Goal: Task Accomplishment & Management: Complete application form

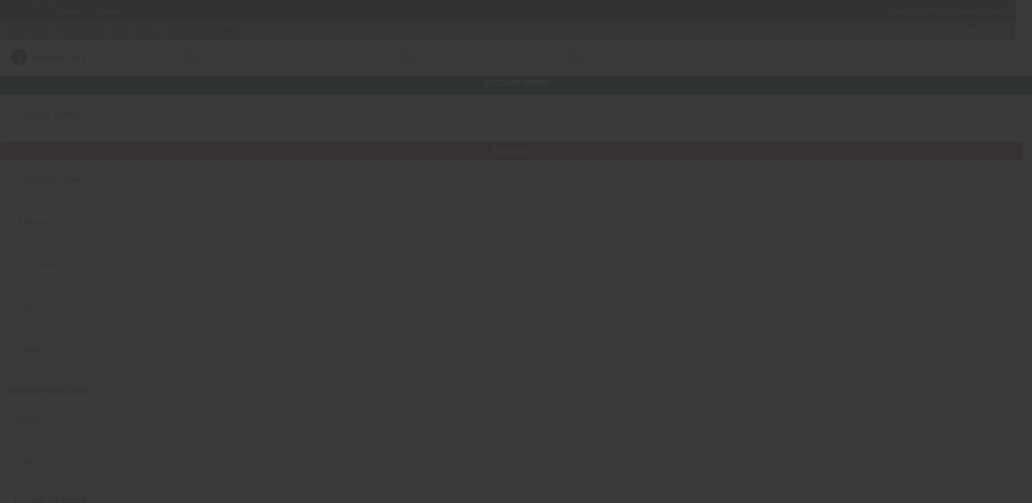
type input "Mac Towing"
type input "26309 Tenni St"
type input "48125"
type input "Dearborn Heights"
type input "[PHONE_NUMBER]"
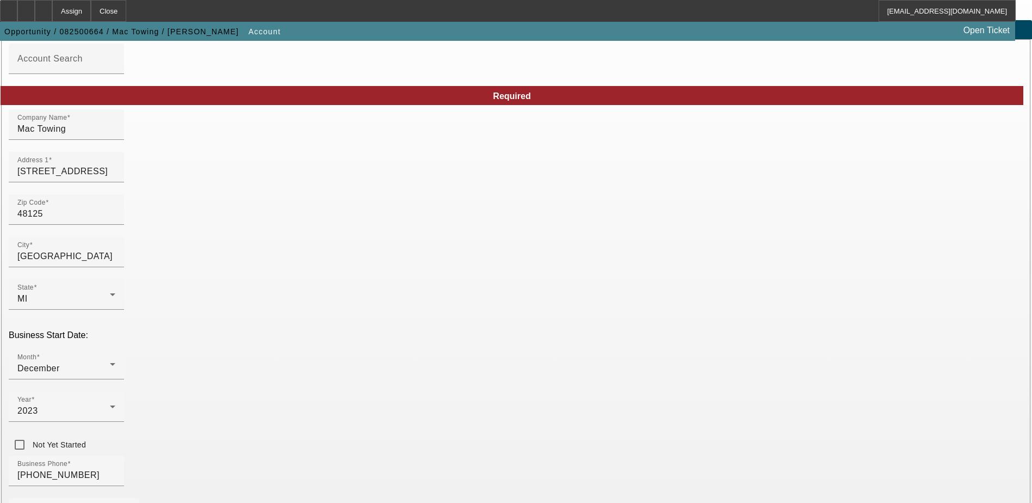
scroll to position [54, 0]
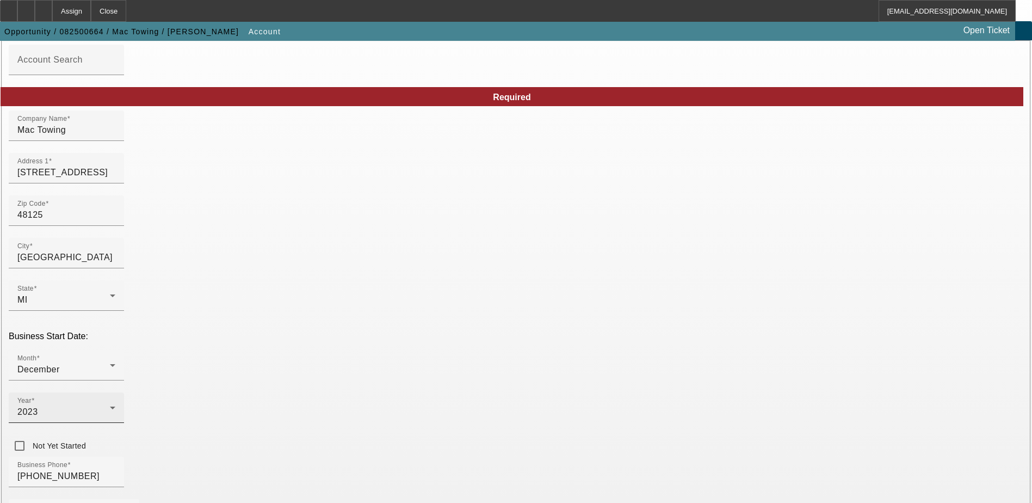
click at [124, 392] on div "Year 2023" at bounding box center [66, 407] width 115 height 30
click at [423, 337] on div at bounding box center [516, 251] width 1032 height 503
click at [479, 457] on div "Business Phone (734) 773-7313" at bounding box center [516, 478] width 1015 height 42
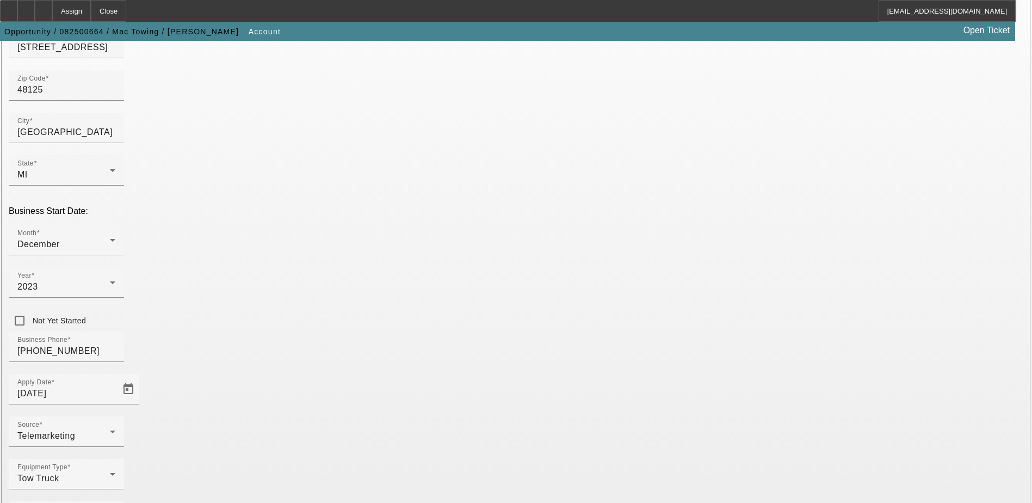
scroll to position [184, 0]
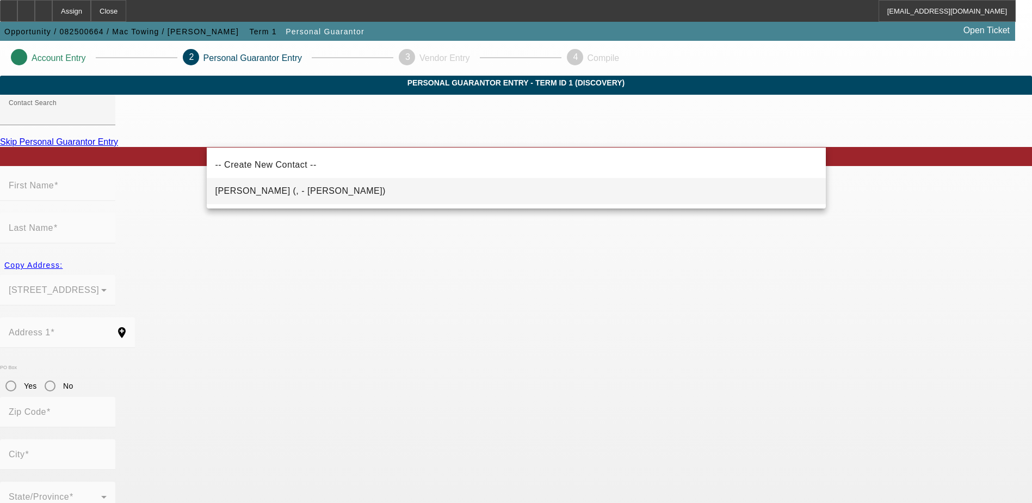
click at [460, 190] on mat-option "Ammar, Mahmoud (, - Mac Towing)" at bounding box center [516, 191] width 619 height 26
type input "Ammar, Mahmoud (, - Mac Towing)"
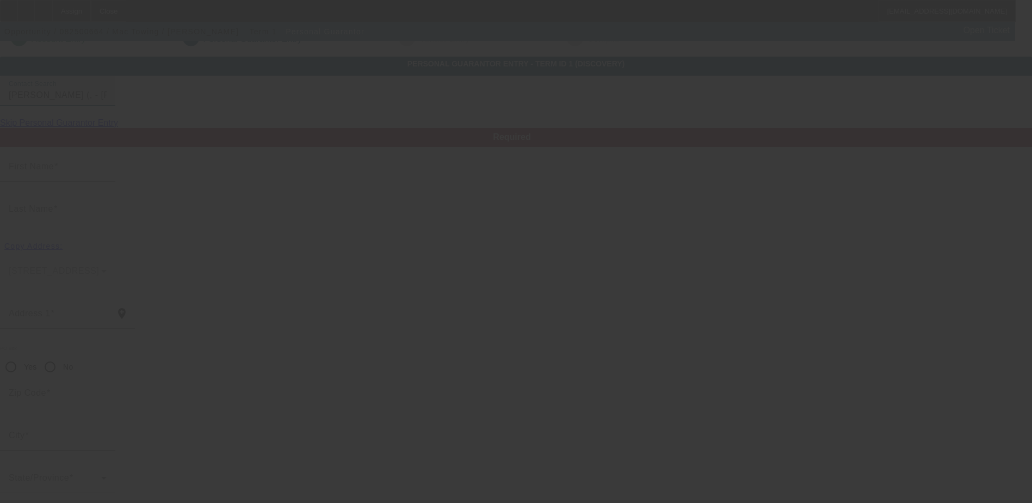
scroll to position [29, 0]
type input "Mahmoud"
type input "Ammar"
radio input "true"
type input "[PHONE_NUMBER]"
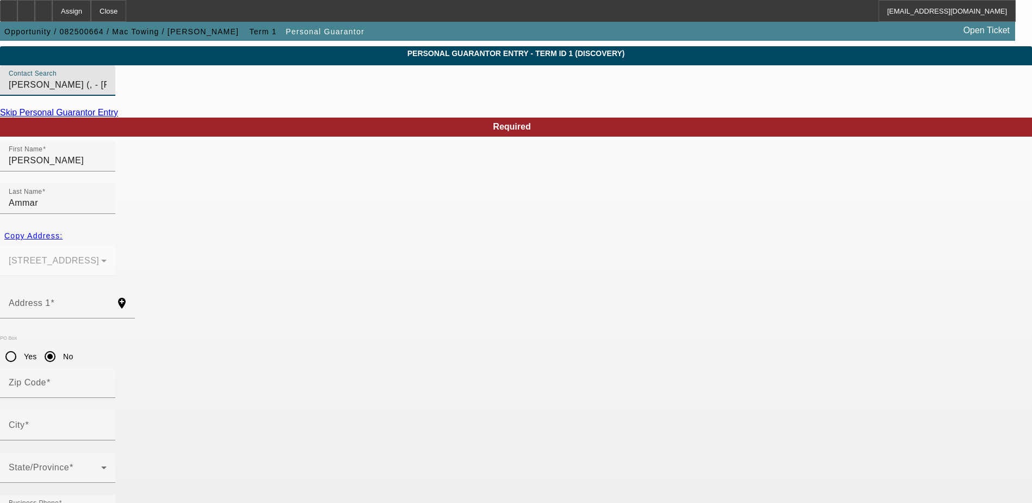
click at [107, 288] on div "Address 1" at bounding box center [58, 303] width 98 height 30
click at [115, 245] on mat-form-field "26309 Tenni St Dearborn Heights, MI 48125" at bounding box center [57, 266] width 115 height 42
click at [63, 231] on span "Copy Address:" at bounding box center [33, 235] width 58 height 9
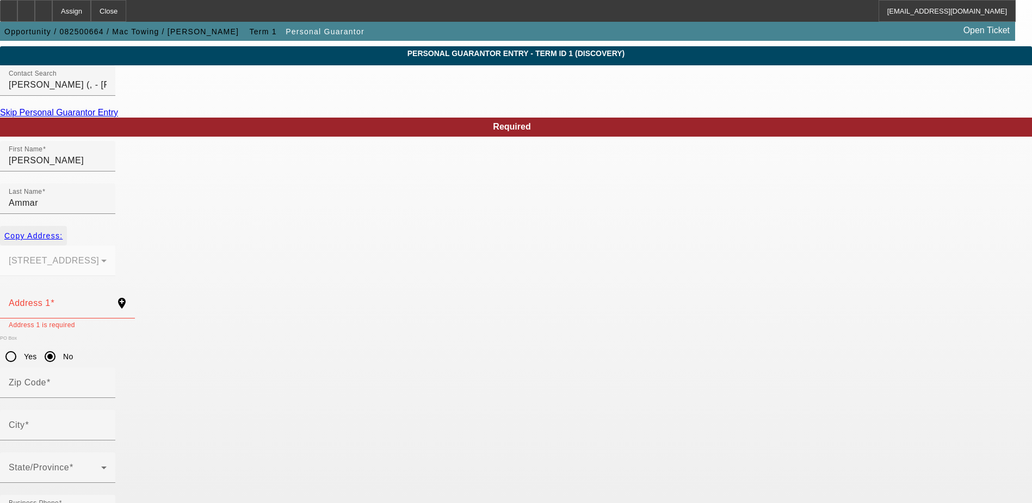
type input "26309 Tenni St"
radio input "false"
type input "48125"
type input "Dearborn Heights"
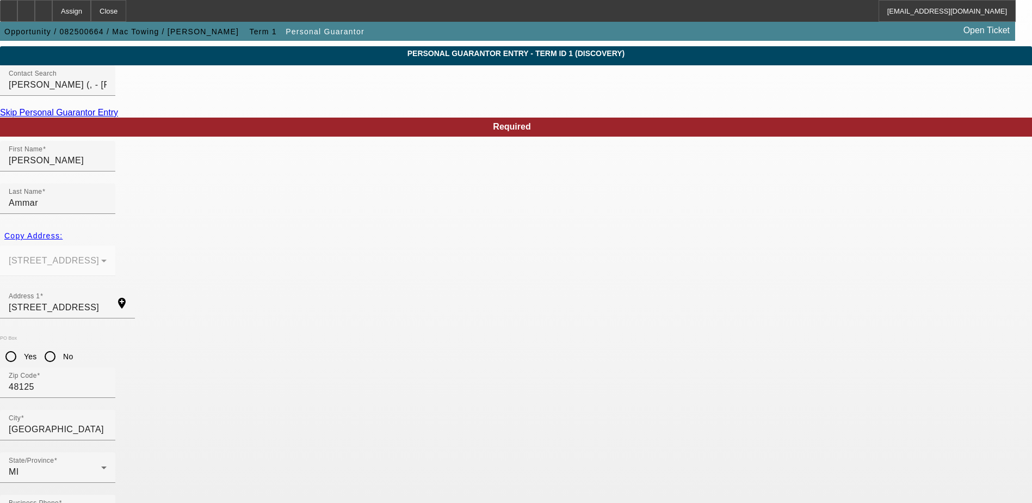
type input "100"
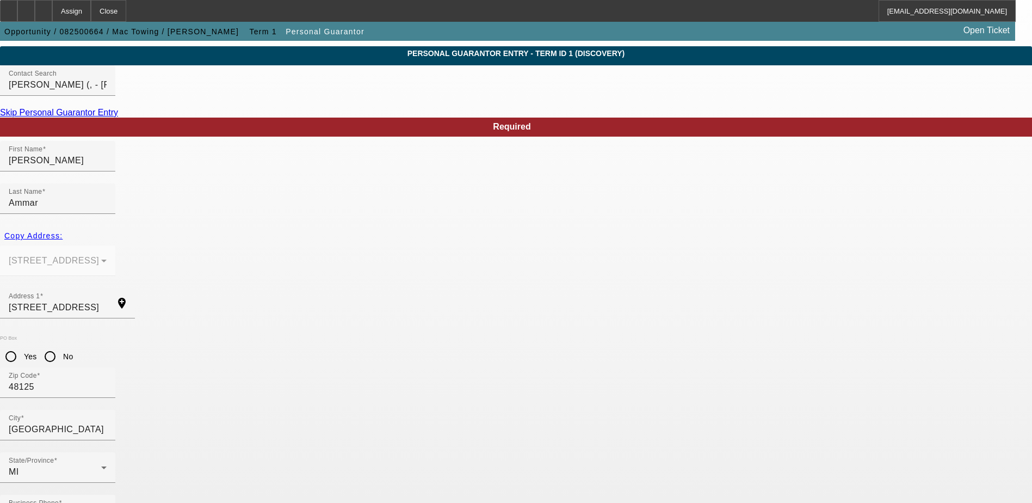
drag, startPoint x: 418, startPoint y: 442, endPoint x: 406, endPoint y: 441, distance: 11.5
paste input "mactowingllc@hotmail.com"
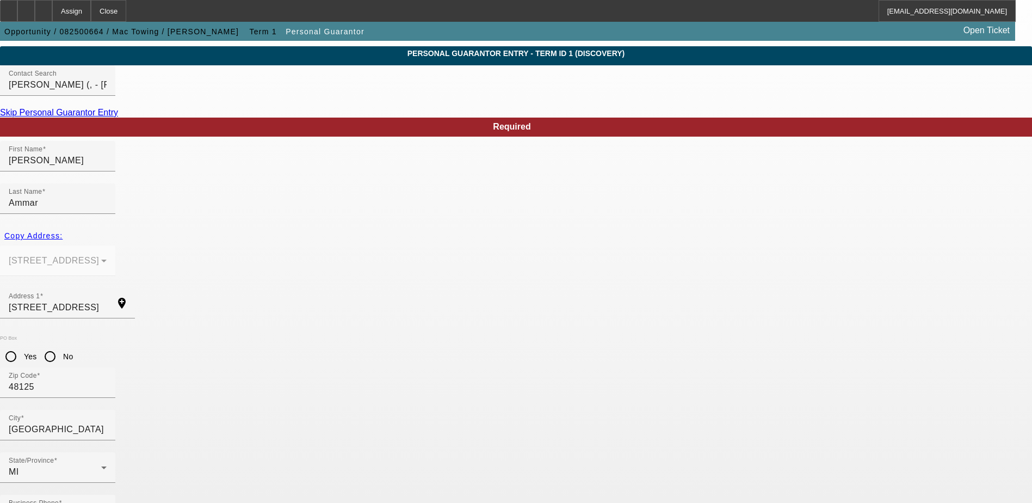
type input "mactowingllc@hotmail.com"
type input "799-55-1625"
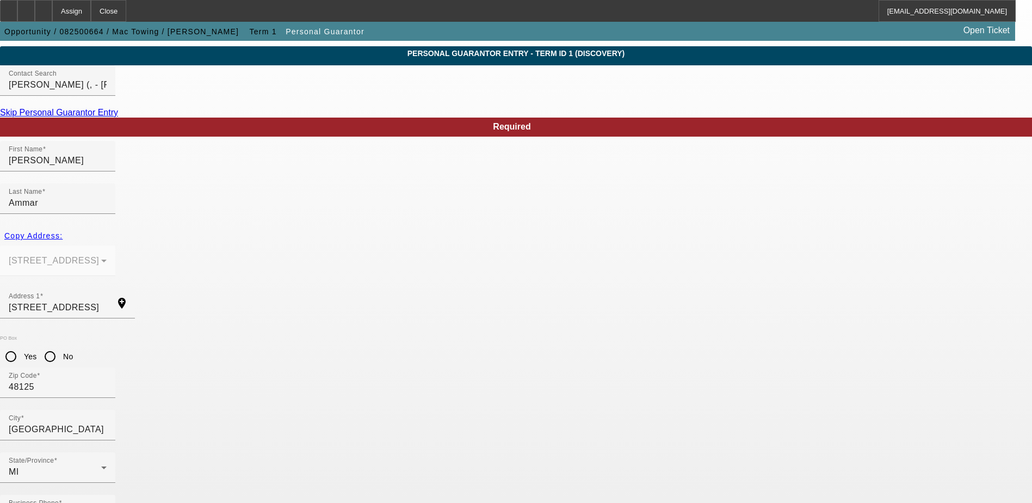
click at [61, 346] on input "No" at bounding box center [50, 357] width 22 height 22
radio input "true"
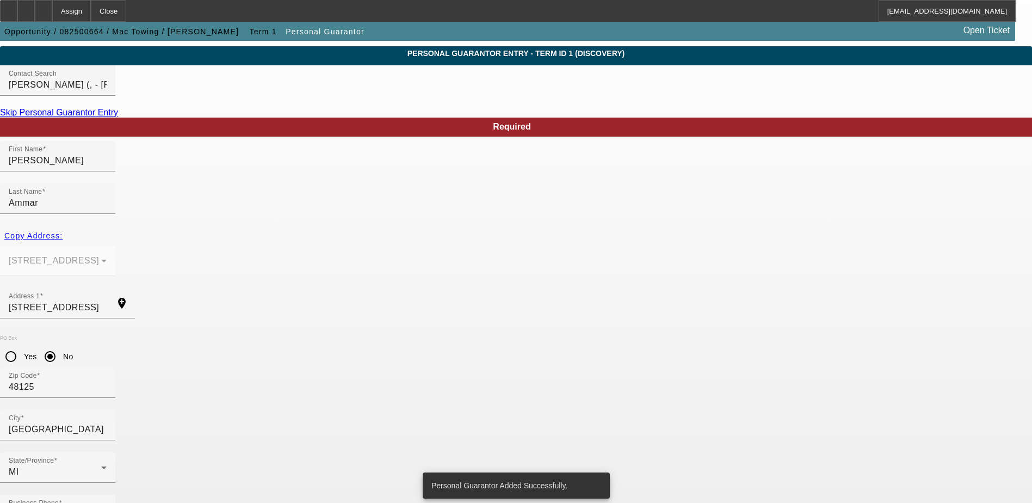
scroll to position [0, 0]
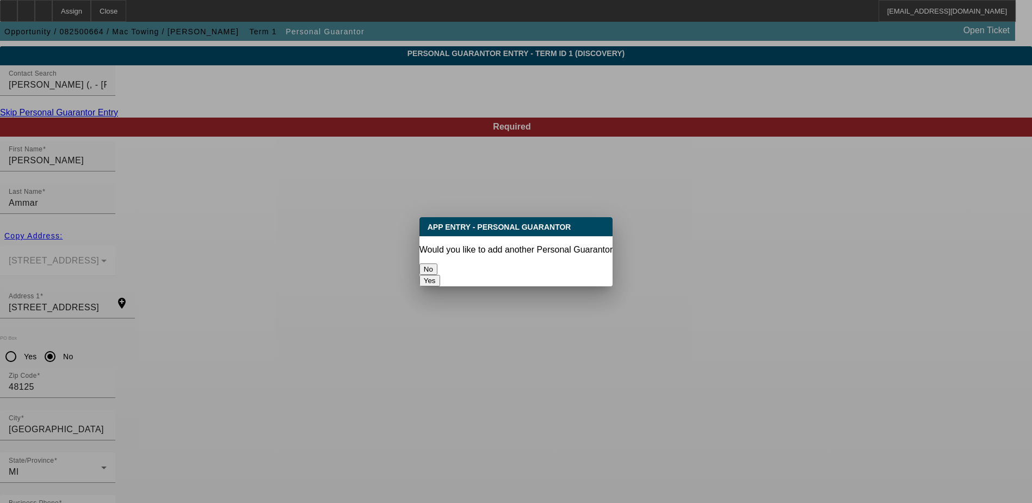
click at [437, 266] on button "No" at bounding box center [429, 268] width 18 height 11
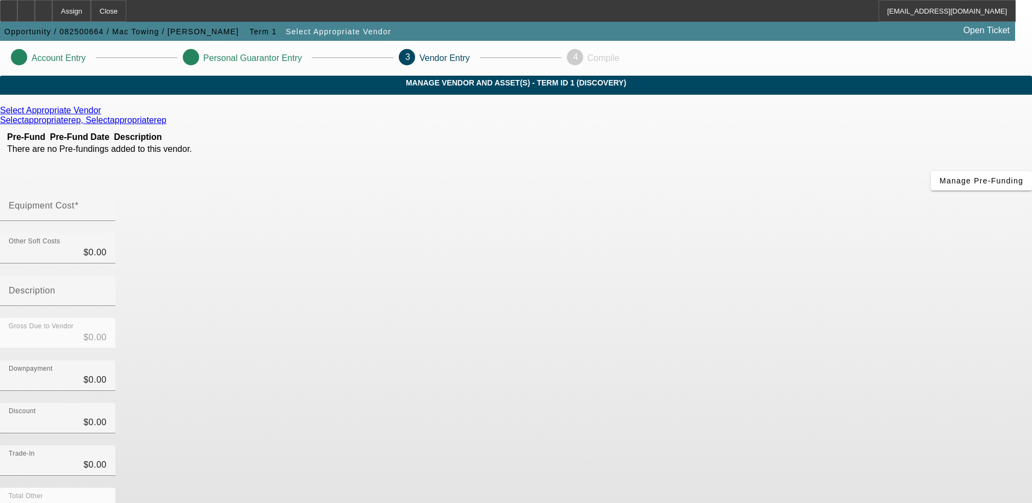
click at [299, 115] on div "Select Appropriate Vendor" at bounding box center [516, 111] width 1032 height 10
click at [169, 124] on icon at bounding box center [169, 119] width 0 height 9
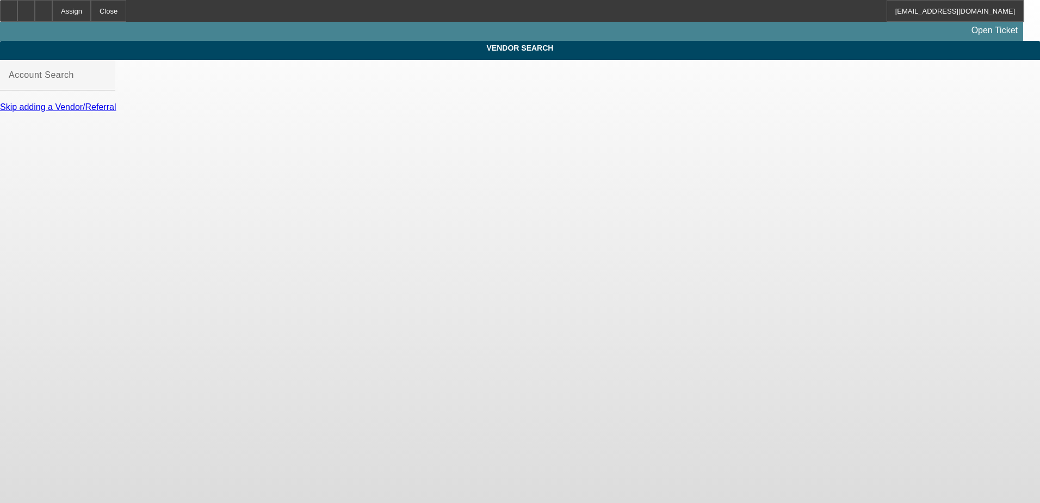
type input "Select Appropriate Vendor (Northbrook, IL) - Selectappropriaterep, Selectapprop…"
click at [107, 86] on input "Select Appropriate Vendor (Northbrook, IL) - Selectappropriaterep, Selectapprop…" at bounding box center [58, 79] width 98 height 13
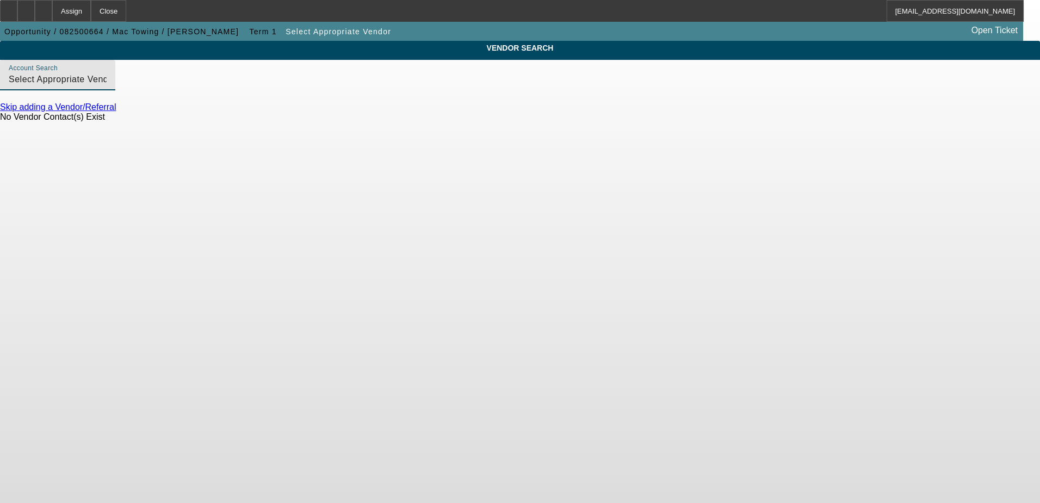
click at [116, 112] on link "Skip adding a Vendor/Referral" at bounding box center [58, 106] width 116 height 9
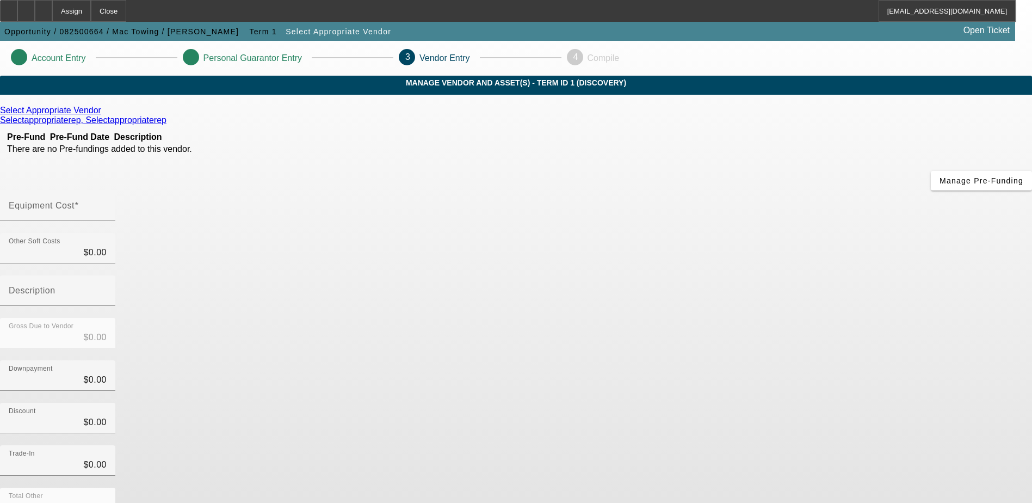
click at [104, 115] on icon at bounding box center [104, 110] width 0 height 9
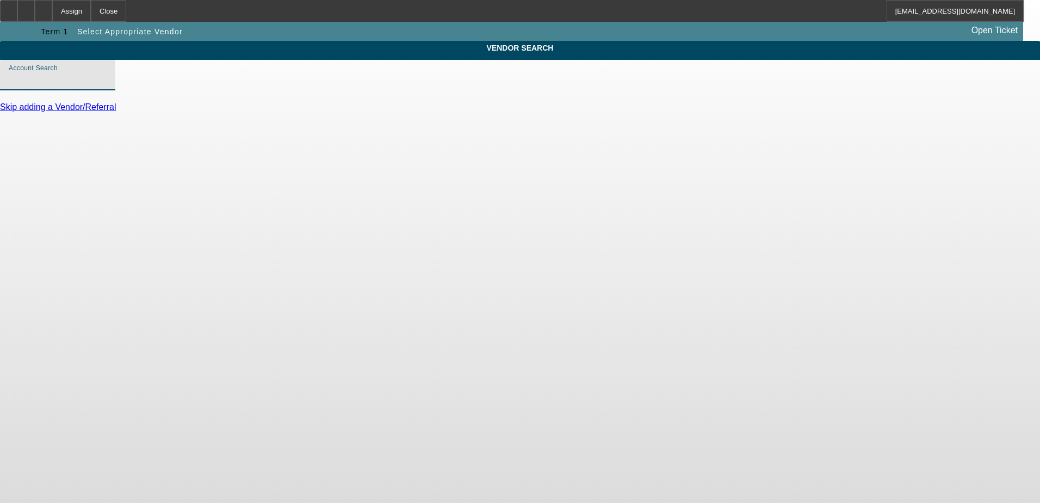
click at [107, 86] on input "Account Search" at bounding box center [58, 79] width 98 height 13
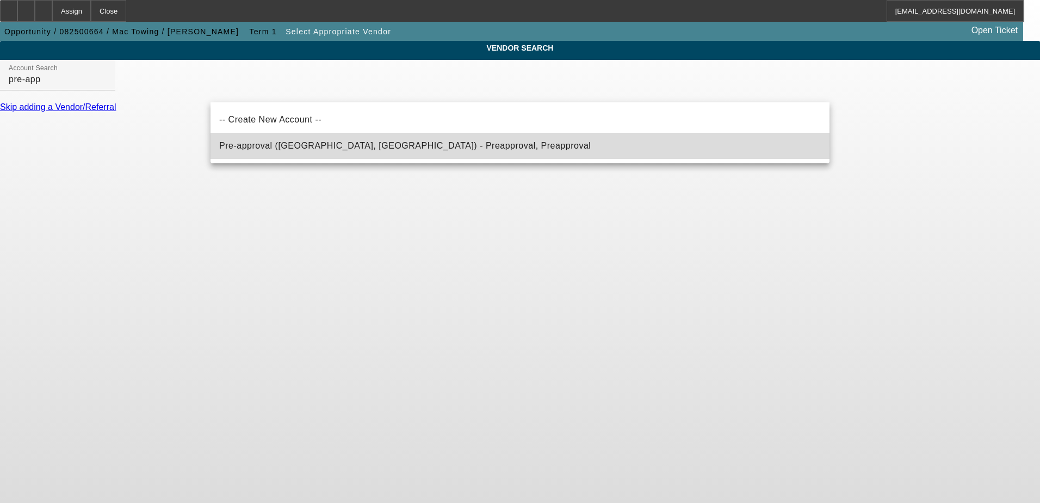
click at [319, 137] on mat-option "Pre-approval (Northbrook, IL) - Preapproval, Preapproval" at bounding box center [520, 146] width 619 height 26
type input "Pre-approval (Northbrook, IL) - Preapproval, Preapproval"
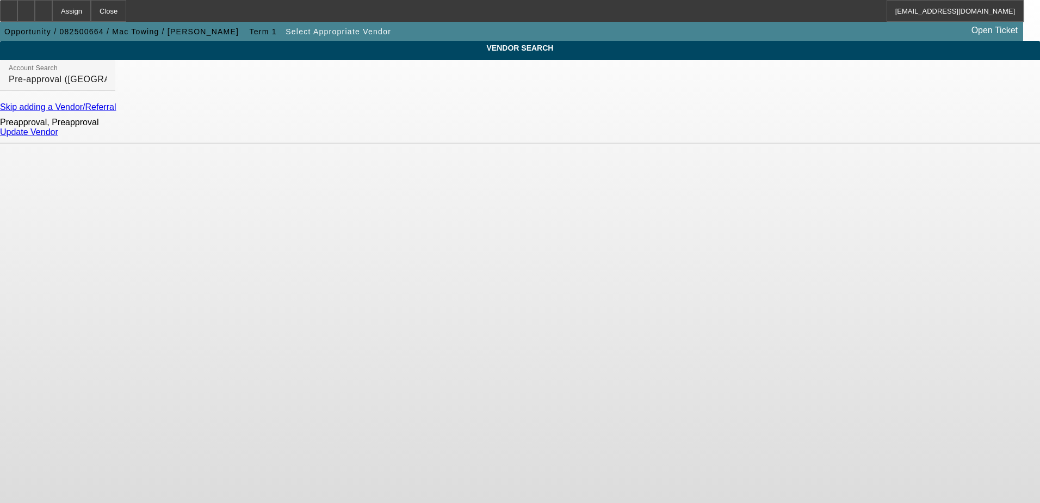
click at [58, 137] on link "Update Vendor" at bounding box center [29, 131] width 58 height 9
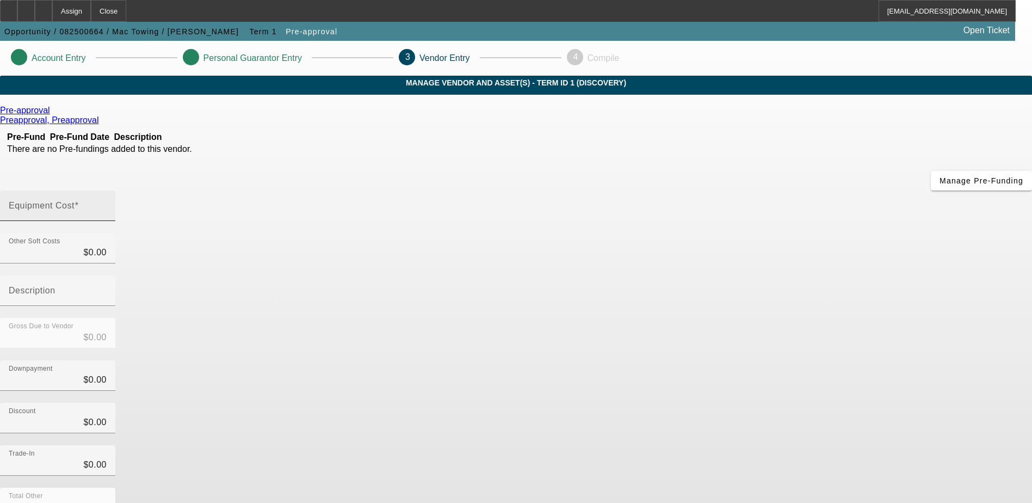
click at [107, 203] on input "Equipment Cost" at bounding box center [58, 209] width 98 height 13
type input "1"
type input "$1.00"
type input "13"
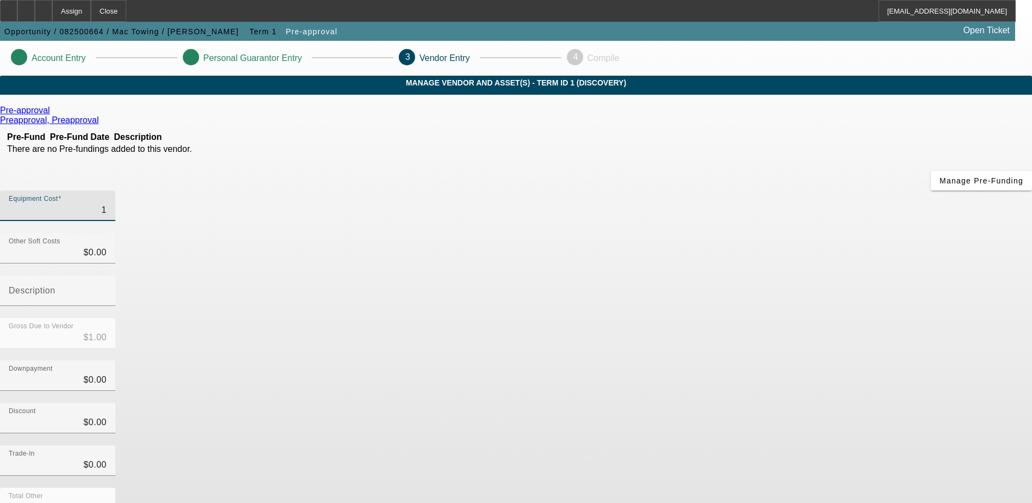
type input "$13.00"
type input "130"
type input "$130.00"
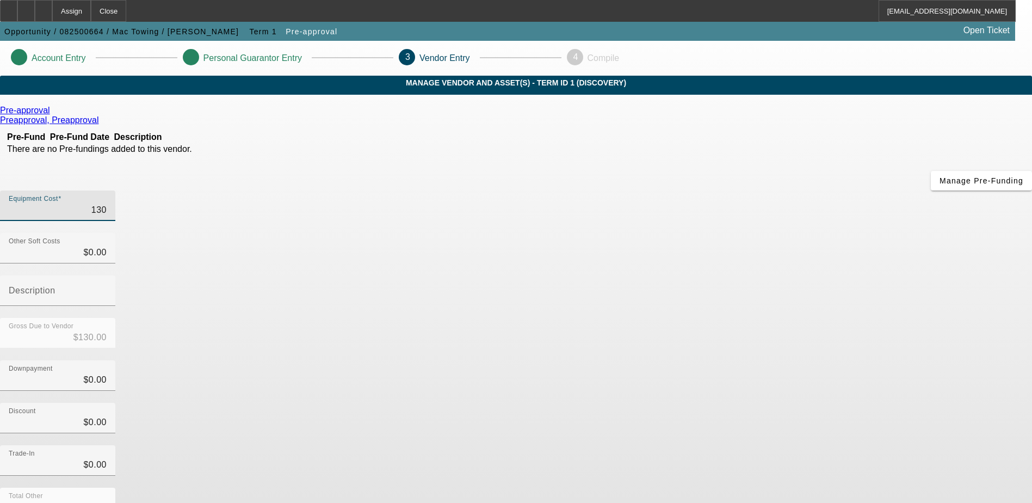
type input "1300"
type input "$1,300.00"
type input "13000"
type input "$13,000.00"
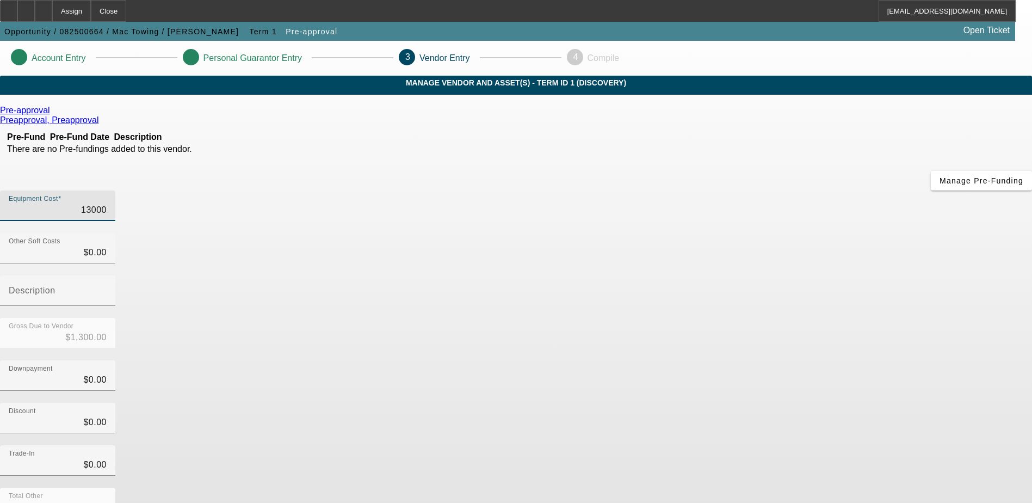
type input "$13,000.00"
type input "130000"
type input "$130,000.00"
type input "1300000"
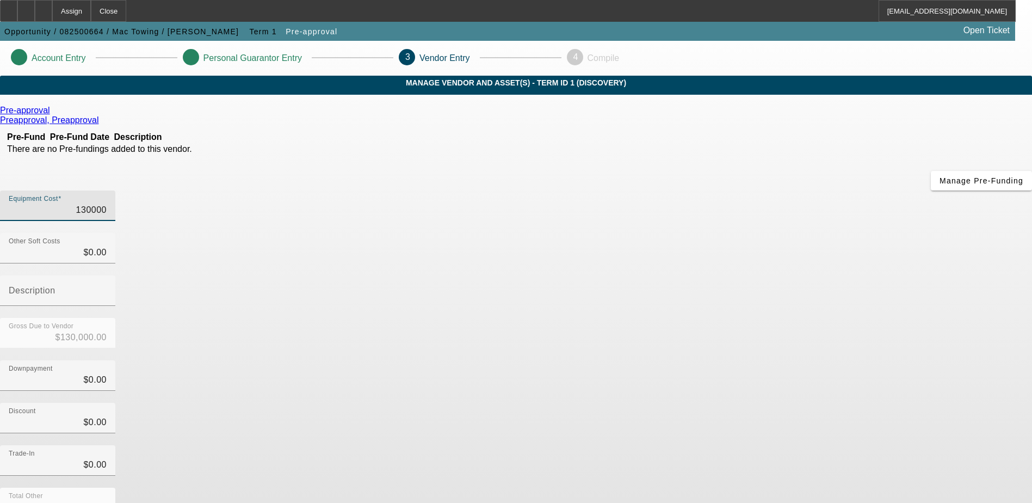
type input "$1,300,000.00"
type input "130000"
type input "$130,000.00"
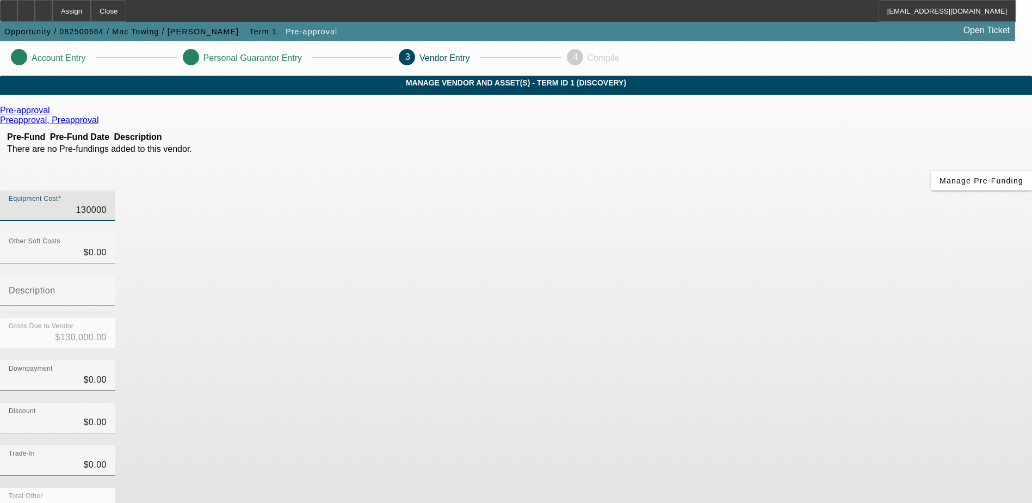
type input "$130,000.00"
click at [732, 360] on div "Downpayment $0.00" at bounding box center [516, 381] width 1032 height 42
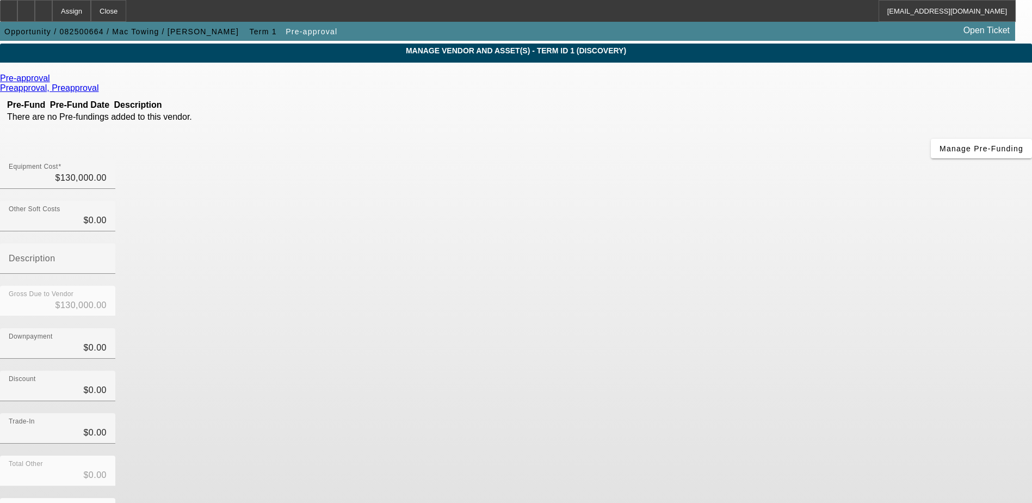
scroll to position [48, 0]
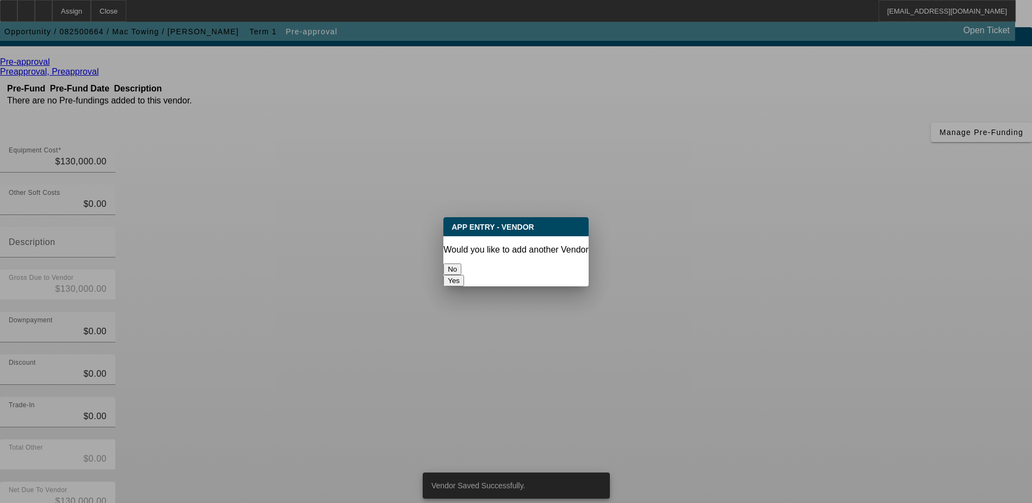
scroll to position [0, 0]
click at [461, 272] on button "No" at bounding box center [452, 268] width 18 height 11
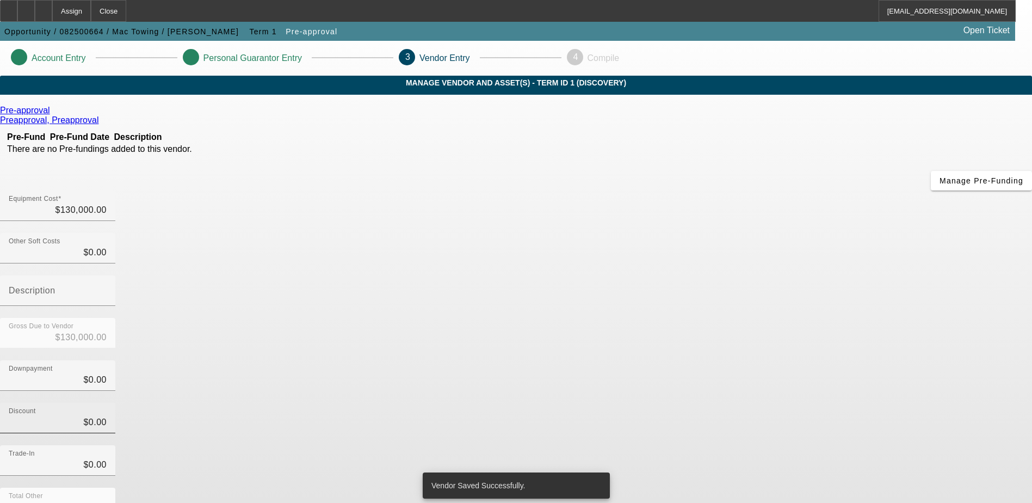
scroll to position [48, 0]
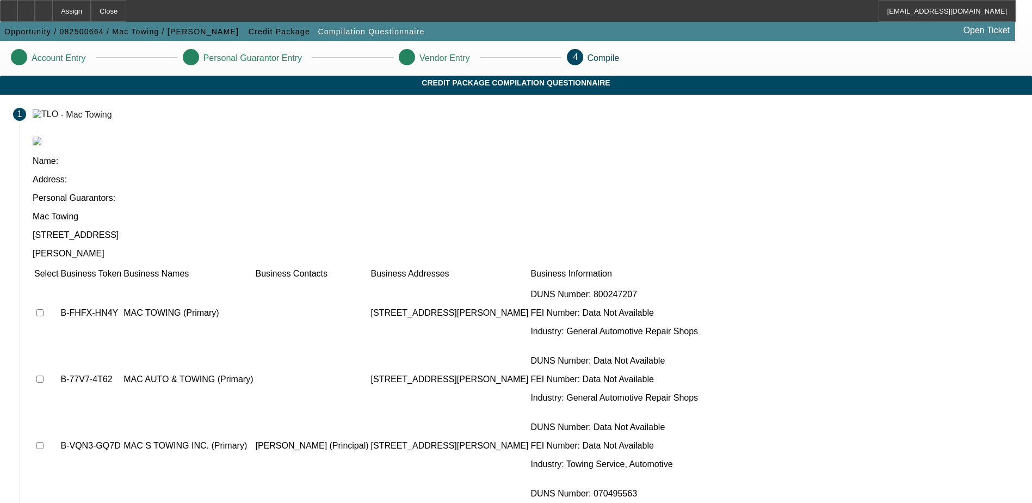
drag, startPoint x: 589, startPoint y: 362, endPoint x: 623, endPoint y: 359, distance: 34.4
click at [529, 502] on p "26309 PENNIE ST, , MI 48125" at bounding box center [450, 512] width 158 height 10
drag, startPoint x: 623, startPoint y: 359, endPoint x: 523, endPoint y: 385, distance: 103.3
click at [529, 479] on td "26309 PENNIE ST, , MI 48125" at bounding box center [450, 511] width 159 height 65
click at [44, 502] on input "checkbox" at bounding box center [39, 511] width 7 height 7
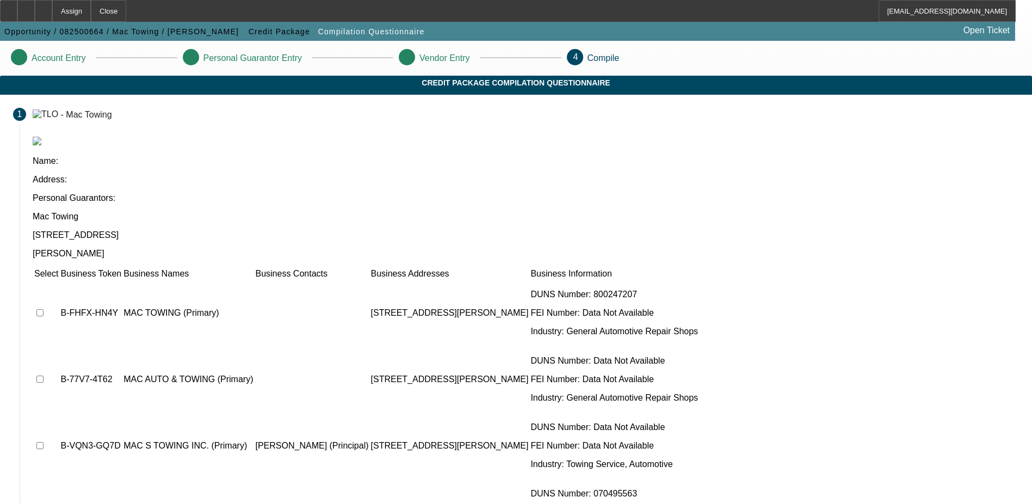
checkbox input "true"
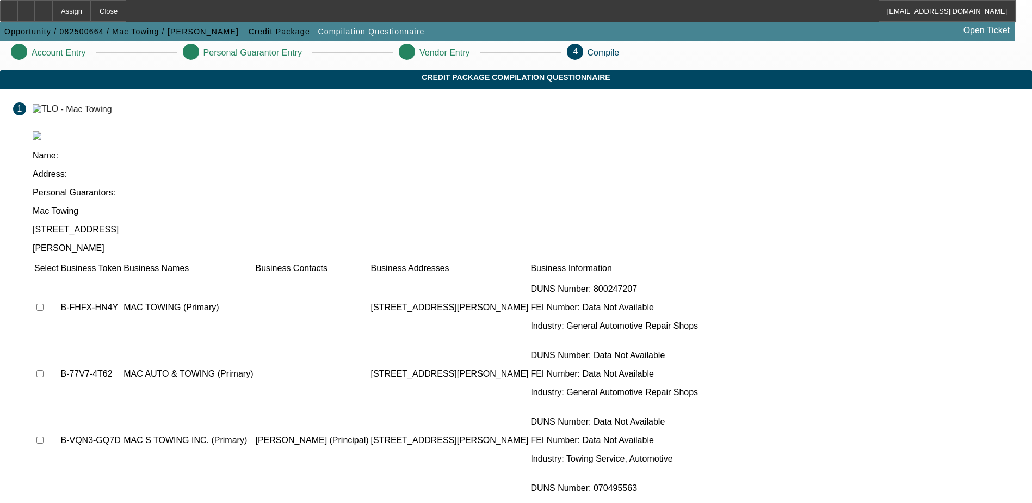
scroll to position [60, 0]
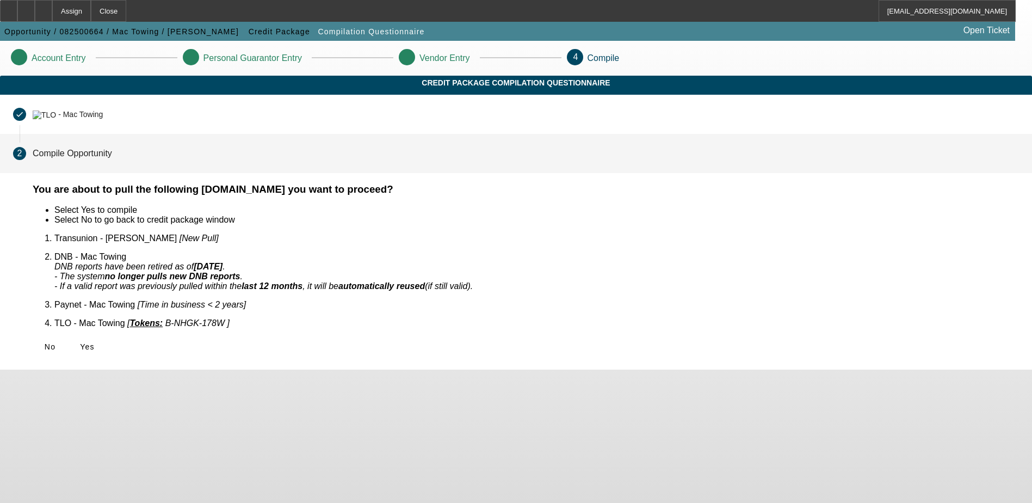
scroll to position [0, 0]
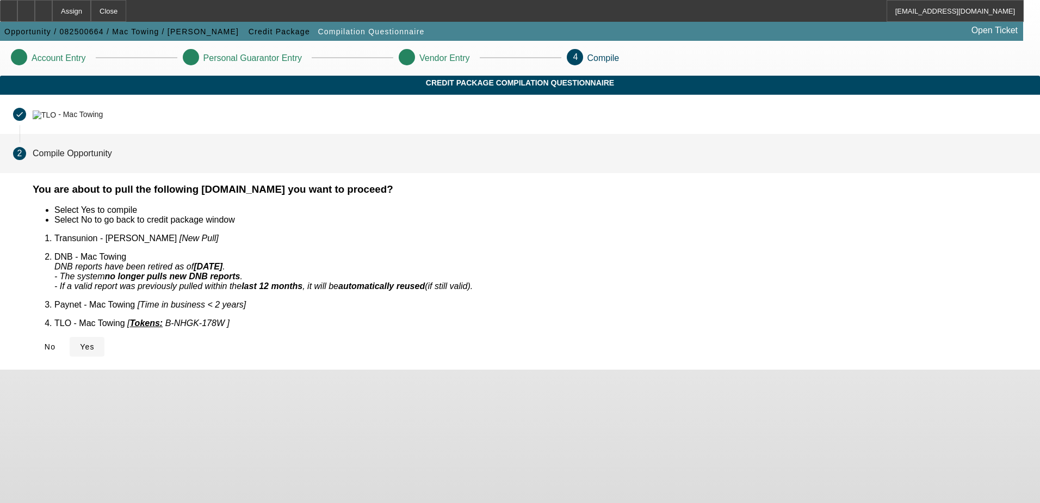
click at [95, 342] on span "Yes" at bounding box center [87, 346] width 15 height 9
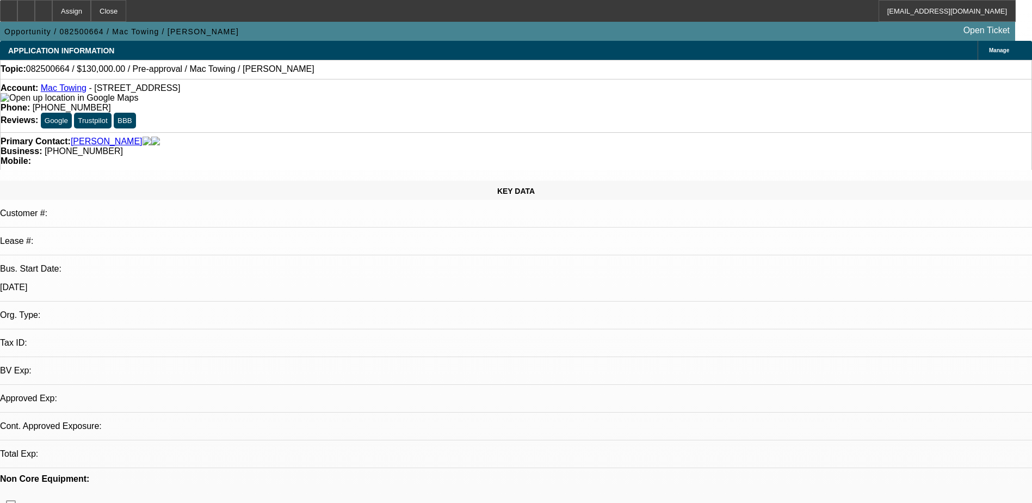
select select "0"
select select "2"
select select "0.1"
select select "4"
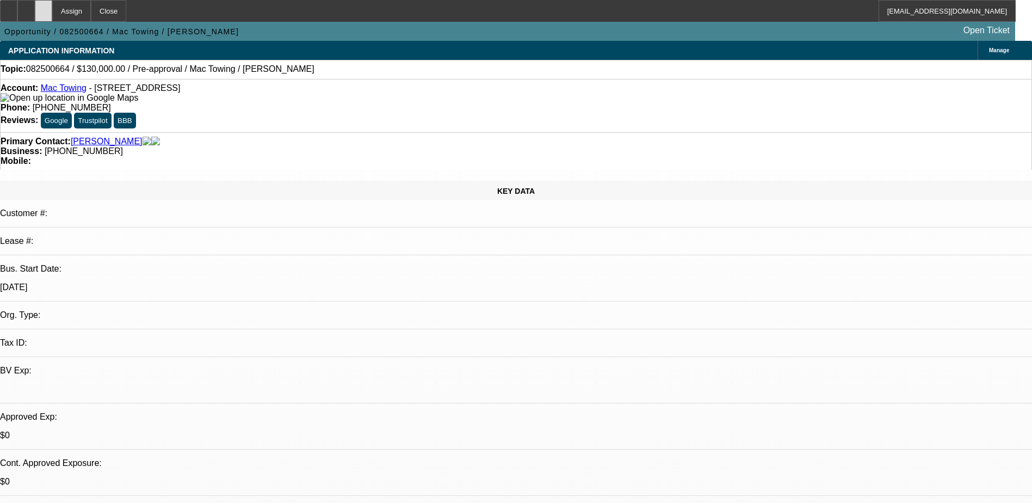
click at [44, 7] on icon at bounding box center [44, 7] width 0 height 0
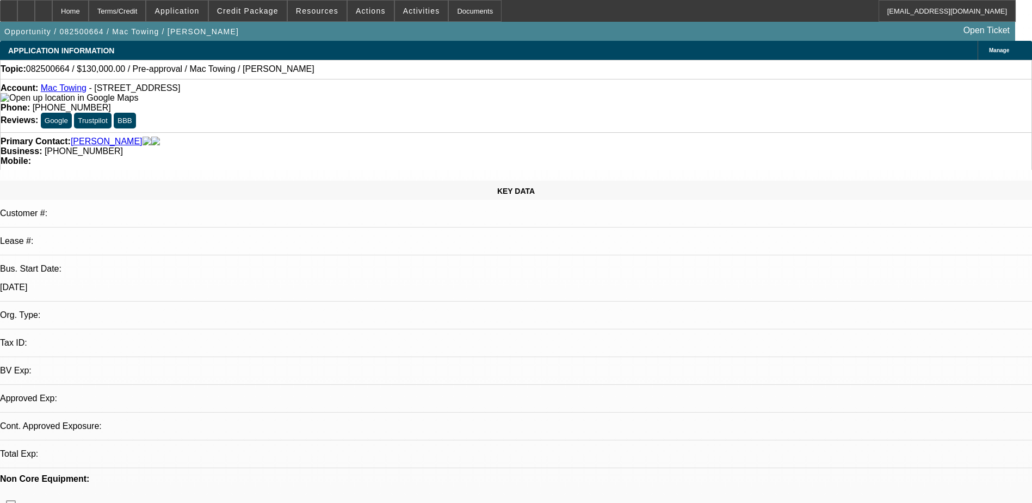
select select "0"
select select "2"
select select "0.1"
select select "1"
select select "2"
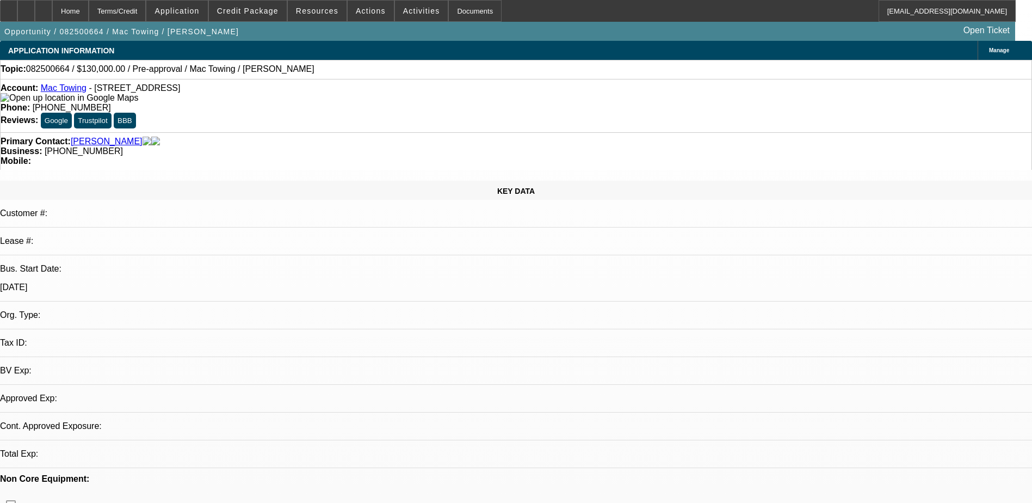
select select "4"
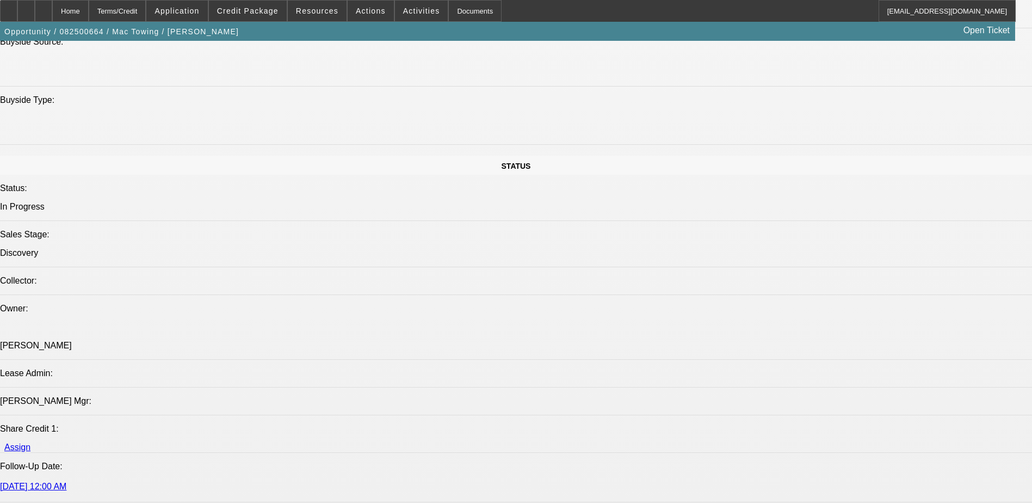
scroll to position [1306, 0]
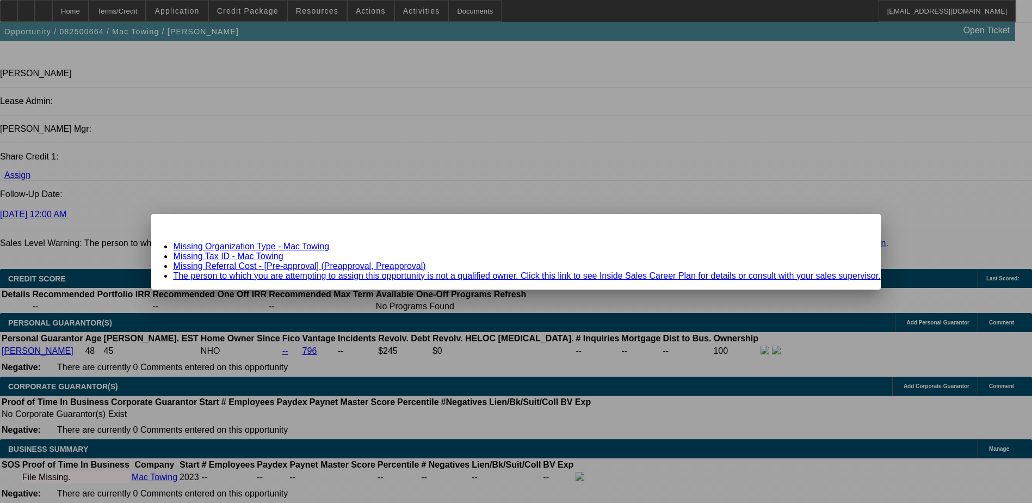
scroll to position [0, 0]
click at [856, 226] on div "Close" at bounding box center [868, 220] width 24 height 13
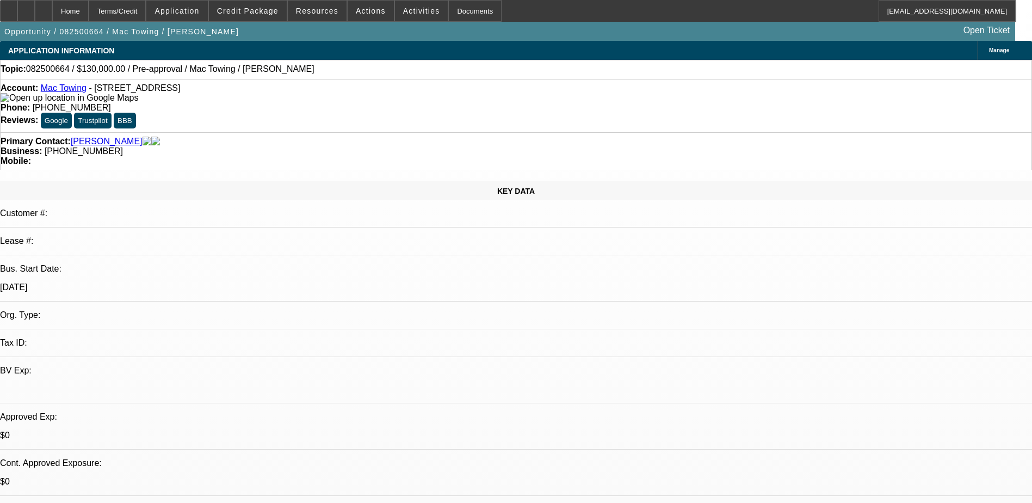
drag, startPoint x: 144, startPoint y: 90, endPoint x: 196, endPoint y: 87, distance: 52.3
click at [196, 87] on div "Account: Mac Towing - 26309 Tenni St, Dearborn Heights, MI 48125" at bounding box center [516, 93] width 1031 height 20
drag, startPoint x: 196, startPoint y: 87, endPoint x: 258, endPoint y: 77, distance: 62.8
click at [258, 87] on div "Account: Mac Towing - 26309 Tenni St, Dearborn Heights, MI 48125" at bounding box center [516, 93] width 1031 height 20
click at [52, 13] on div at bounding box center [43, 11] width 17 height 22
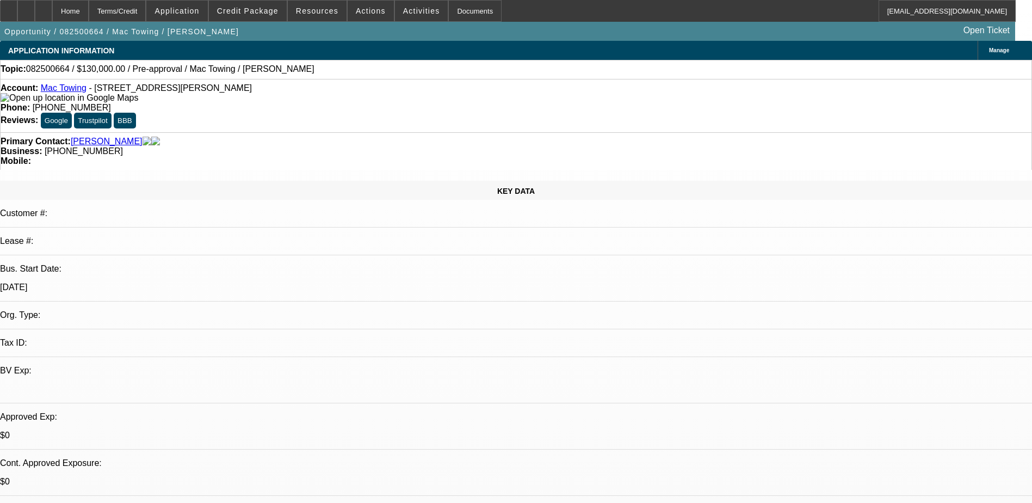
select select "0"
select select "2"
select select "0.1"
select select "1"
select select "2"
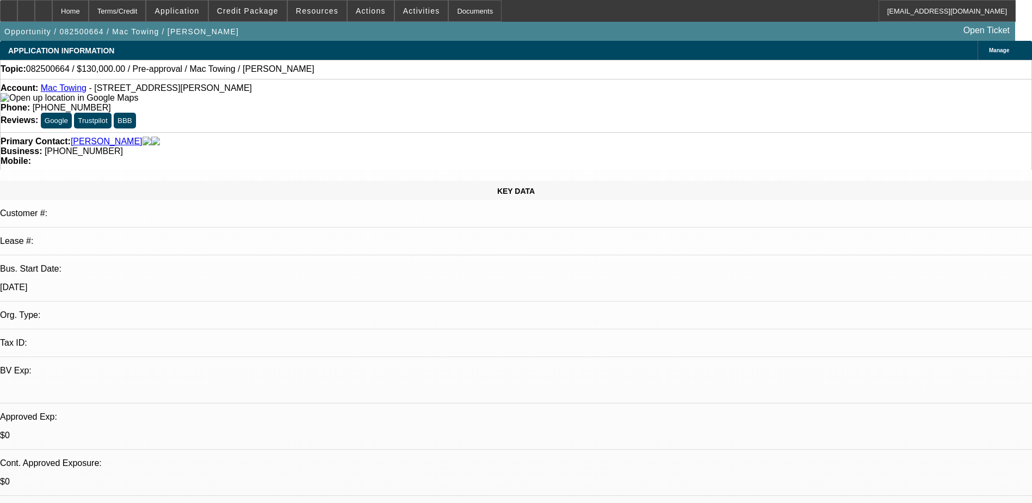
select select "4"
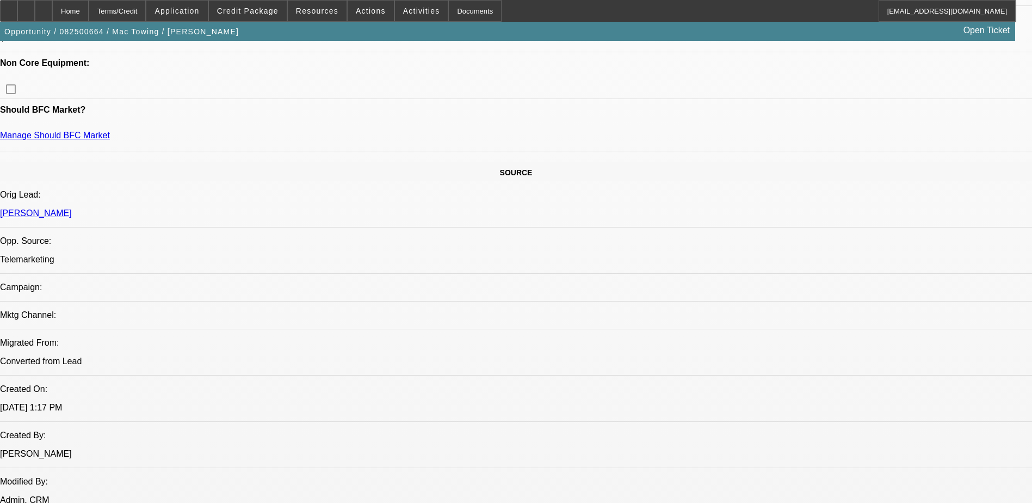
scroll to position [218, 0]
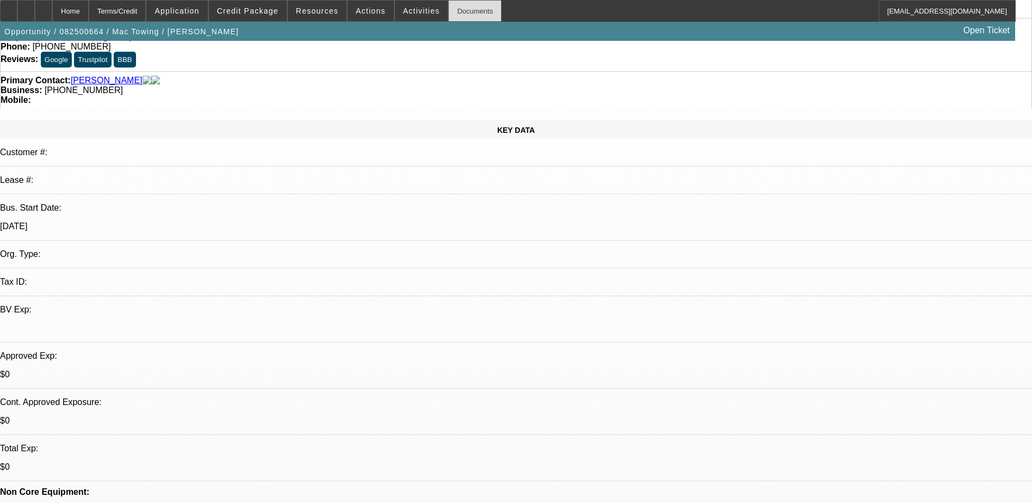
scroll to position [0, 0]
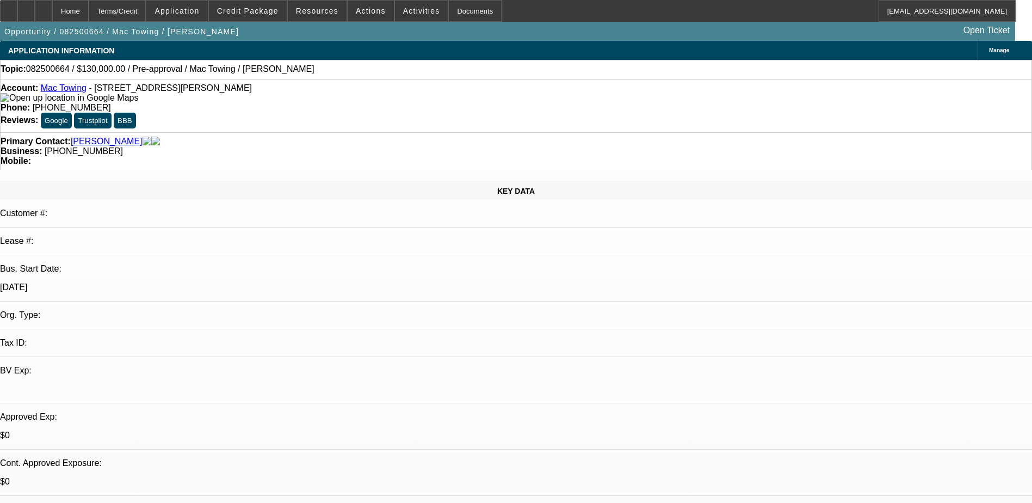
click at [112, 264] on p "Bus. Start Date:" at bounding box center [516, 269] width 1032 height 10
click at [268, 7] on span "Credit Package" at bounding box center [247, 11] width 61 height 9
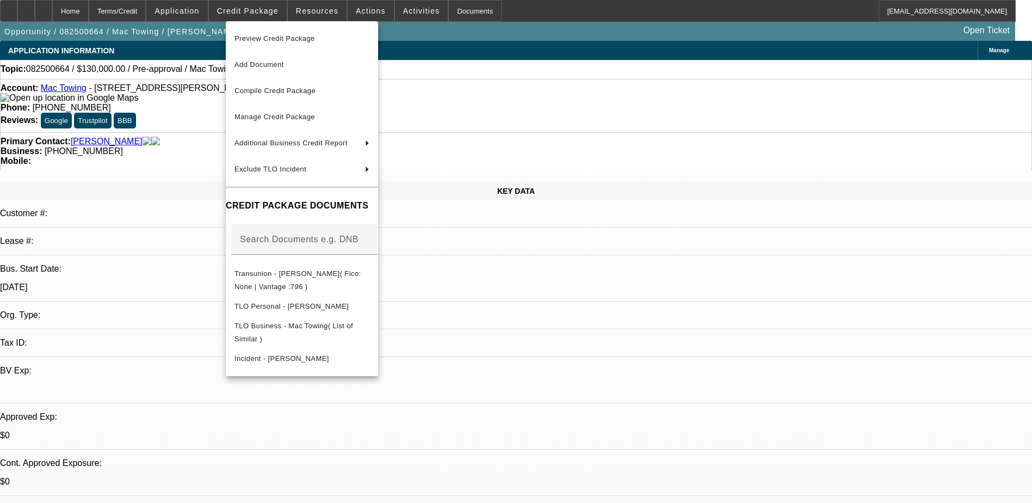
click at [214, 17] on div at bounding box center [516, 251] width 1032 height 503
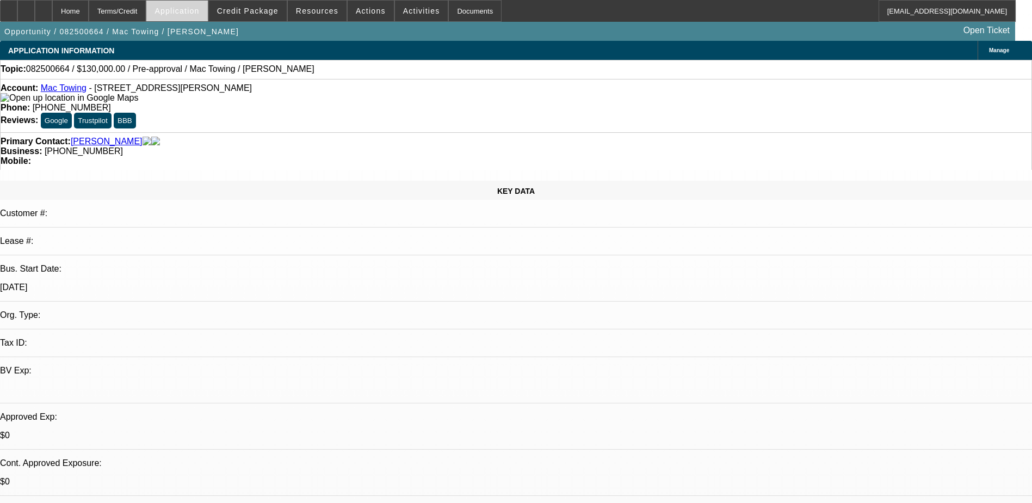
click at [199, 9] on span "Application" at bounding box center [177, 11] width 45 height 9
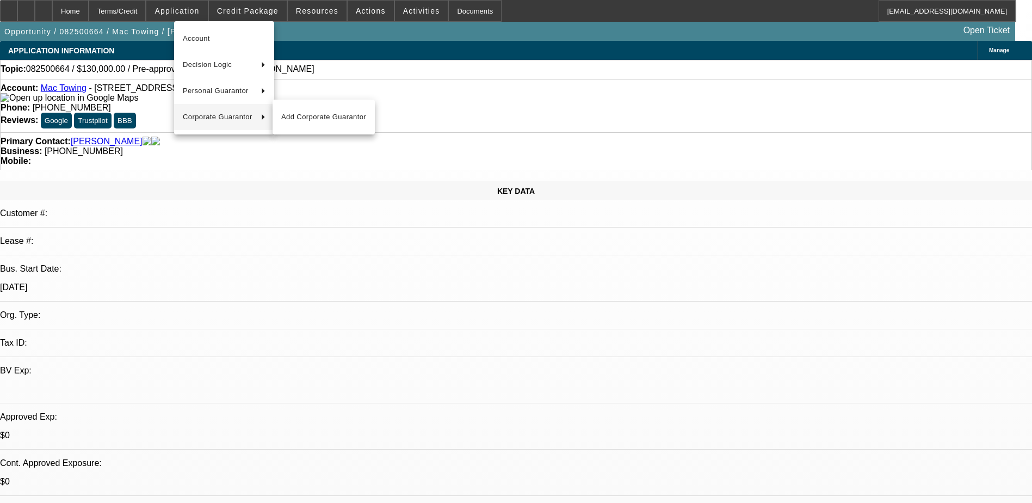
click at [210, 148] on div at bounding box center [516, 251] width 1032 height 503
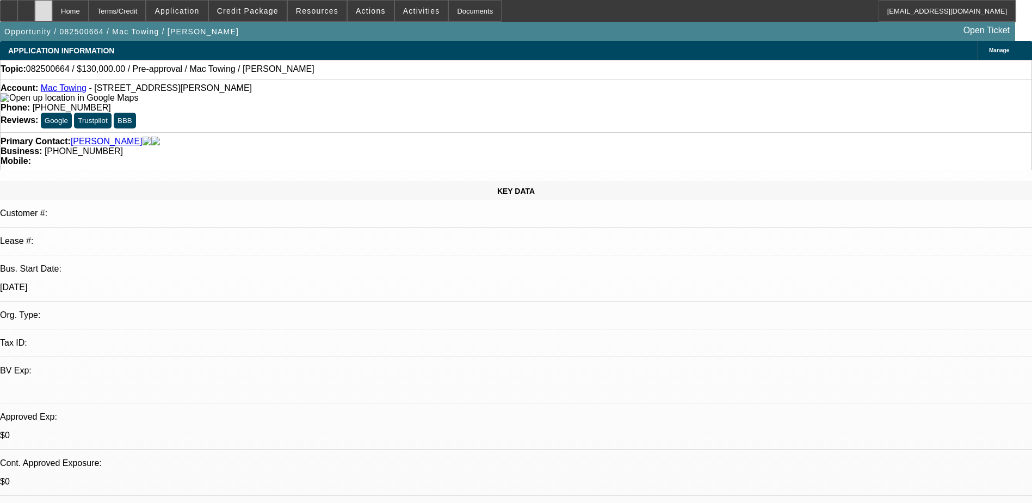
click at [44, 7] on icon at bounding box center [44, 7] width 0 height 0
select select "0"
select select "2"
select select "0.1"
select select "1"
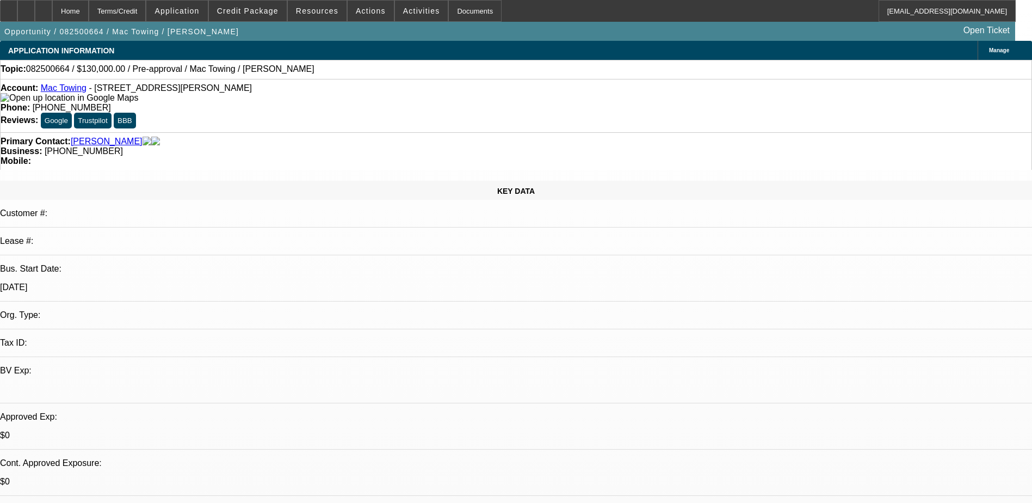
select select "2"
select select "4"
click at [199, 10] on span "Application" at bounding box center [177, 11] width 45 height 9
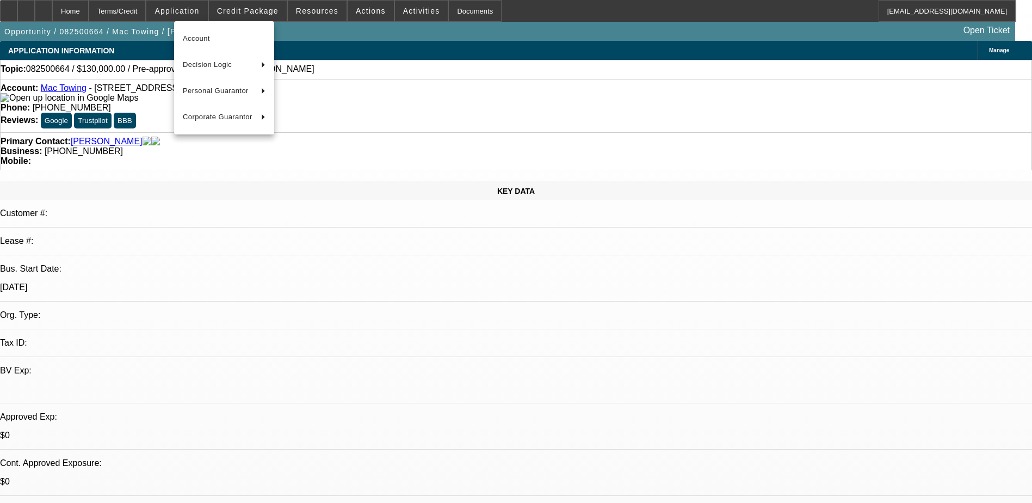
click at [261, 12] on div at bounding box center [516, 251] width 1032 height 503
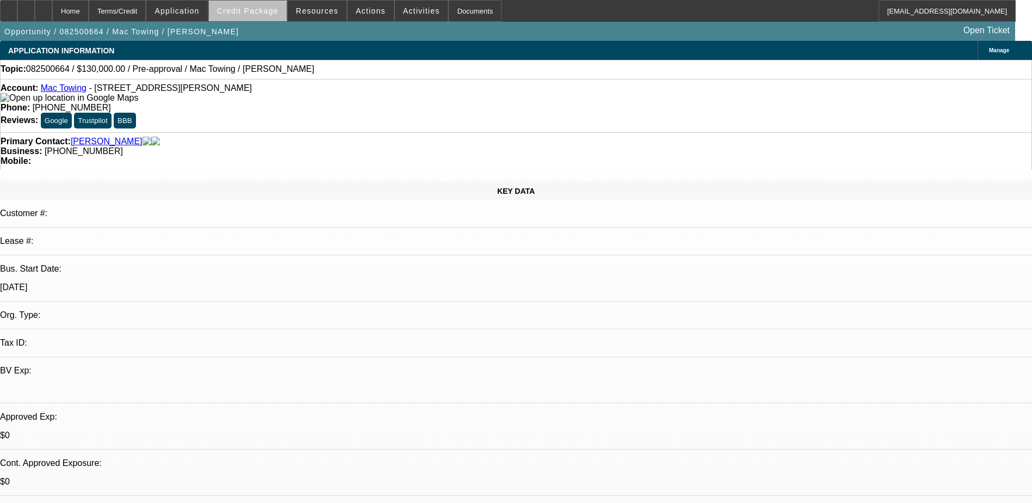
click at [285, 7] on span at bounding box center [248, 11] width 78 height 26
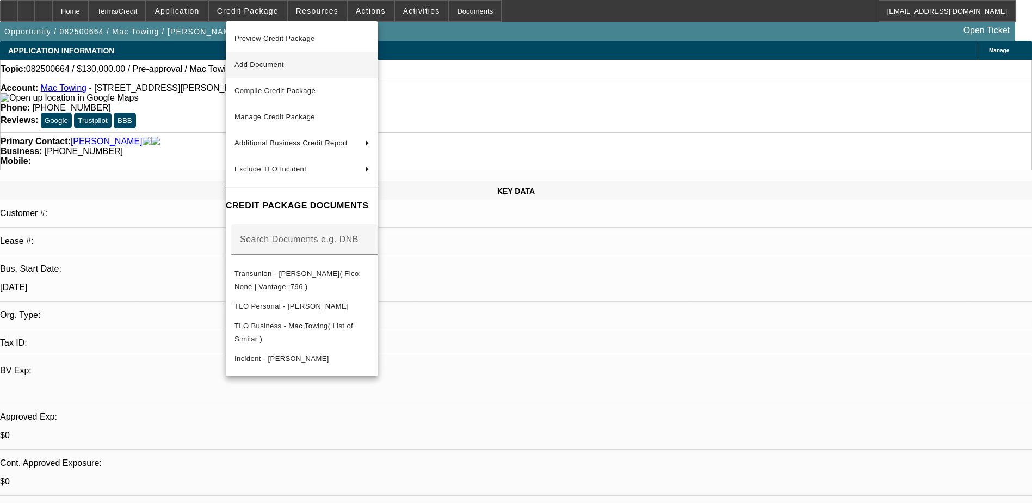
click at [279, 61] on span "Add Document" at bounding box center [260, 64] width 50 height 8
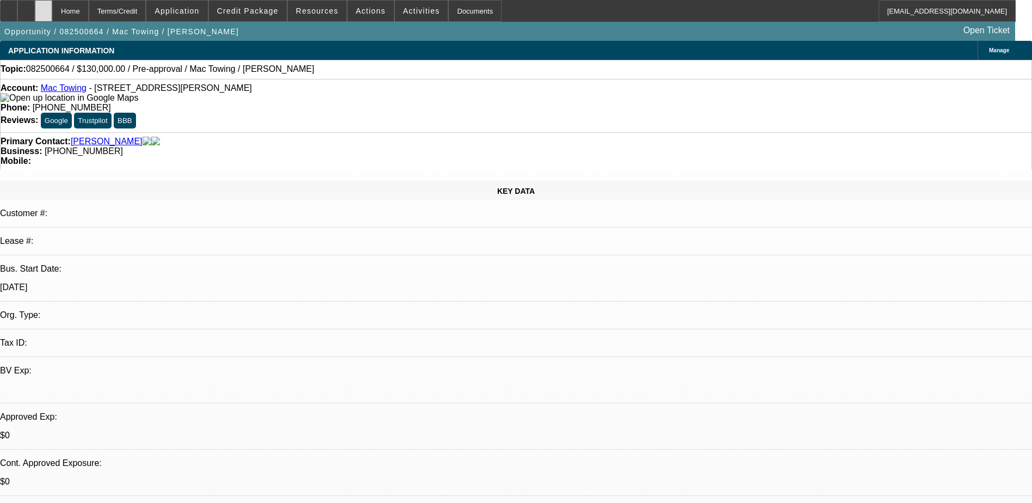
click at [52, 7] on div at bounding box center [43, 11] width 17 height 22
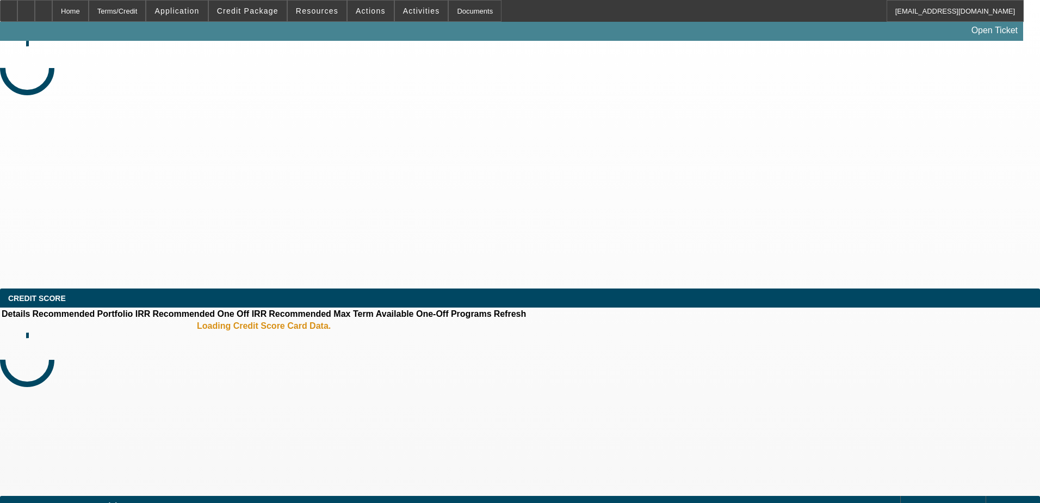
select select "0"
select select "2"
select select "0.1"
select select "4"
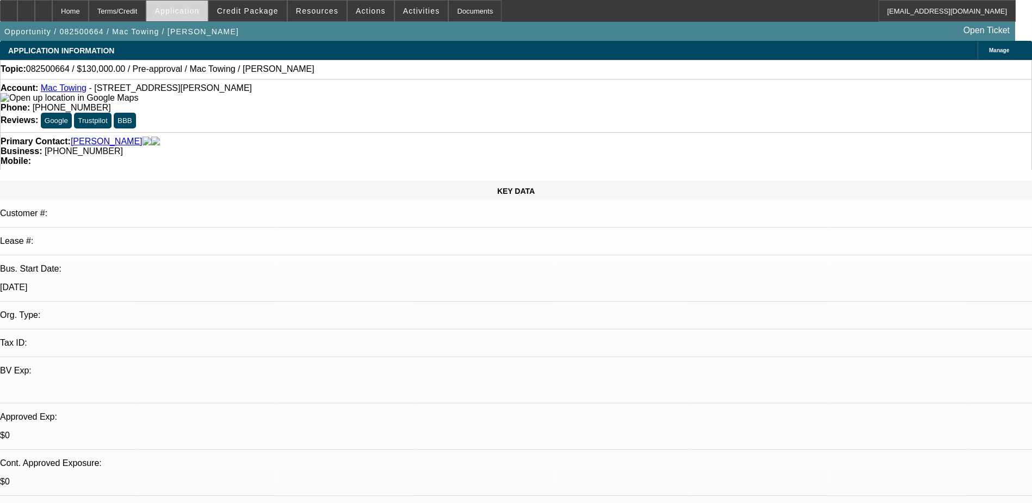
click at [181, 10] on span at bounding box center [176, 11] width 61 height 26
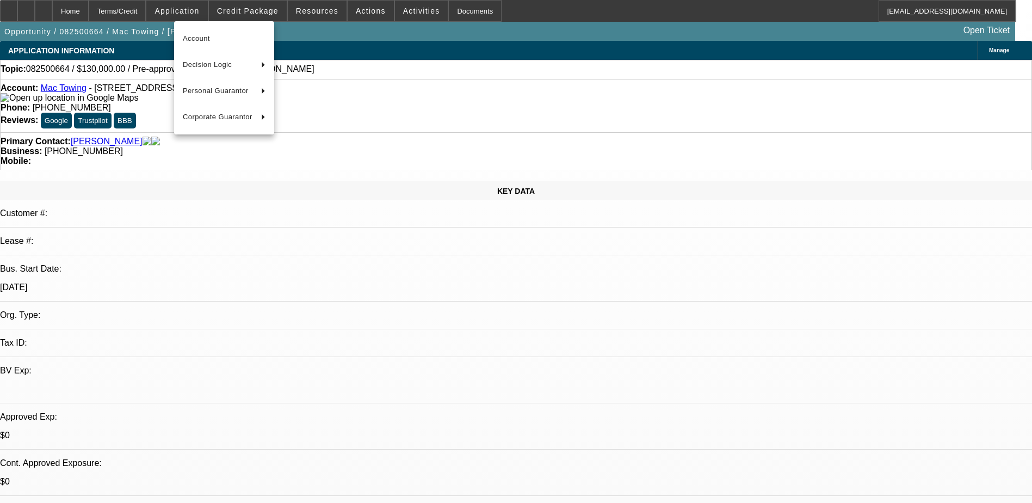
click at [301, 7] on div at bounding box center [516, 251] width 1032 height 503
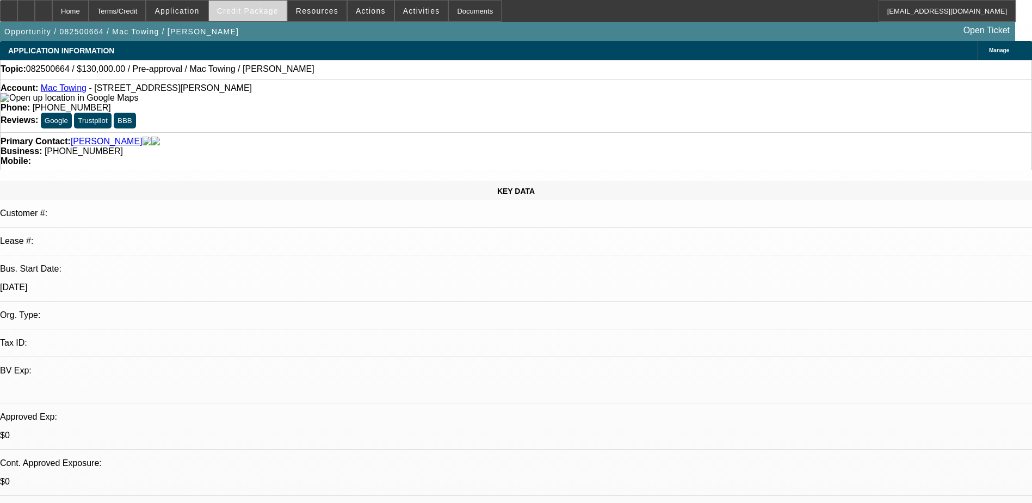
click at [285, 4] on span at bounding box center [248, 11] width 78 height 26
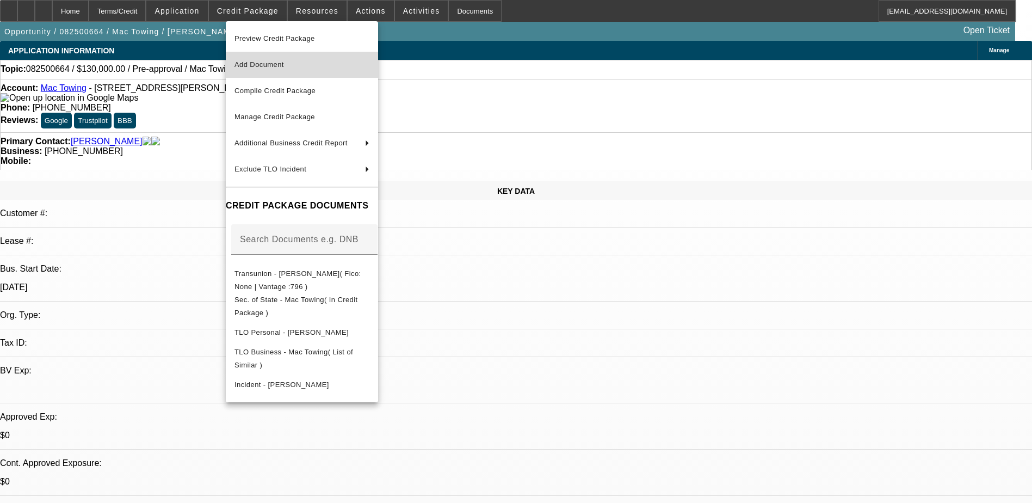
click at [295, 60] on span "Add Document" at bounding box center [302, 64] width 135 height 13
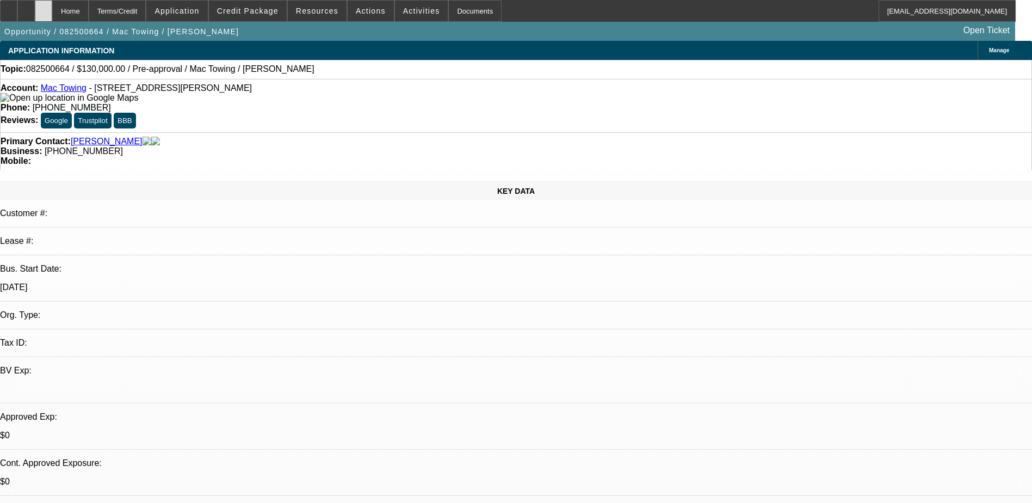
click at [52, 7] on div at bounding box center [43, 11] width 17 height 22
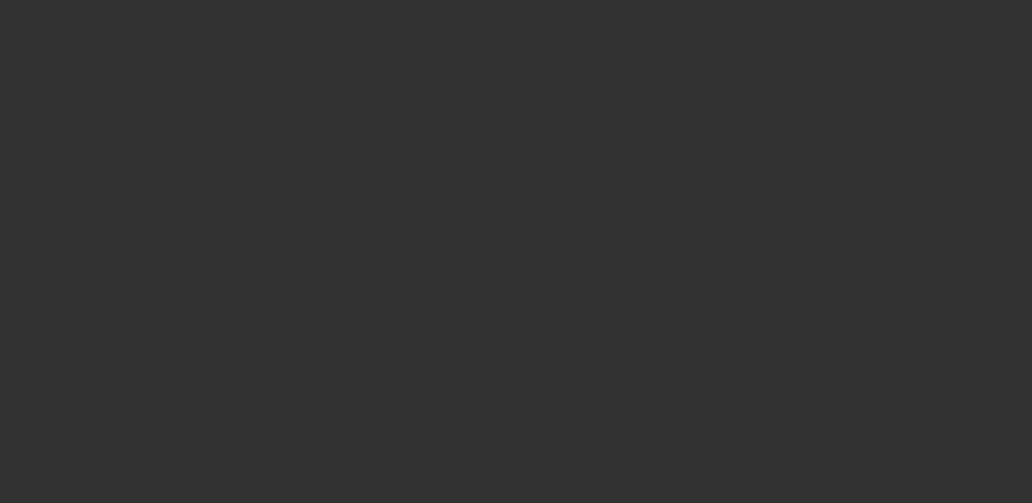
select select "0"
select select "2"
select select "0.1"
select select "4"
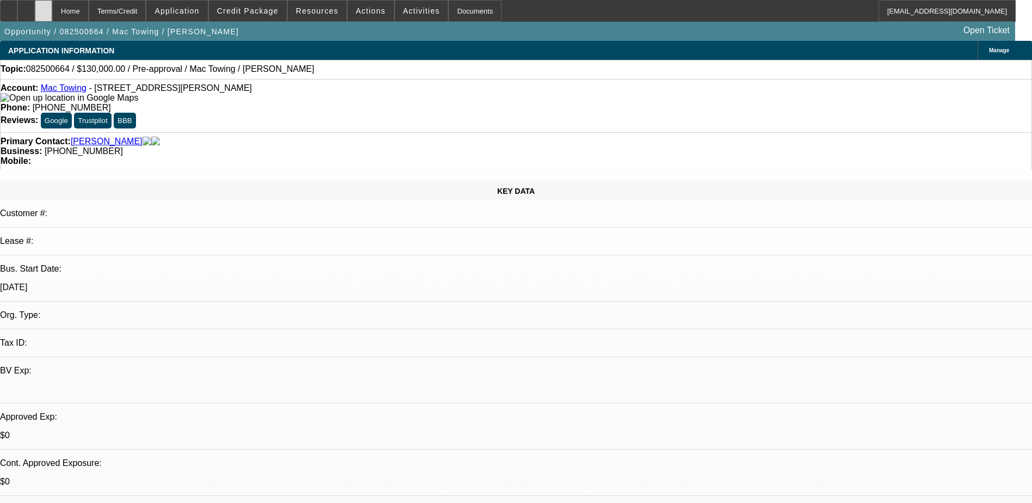
click at [44, 7] on icon at bounding box center [44, 7] width 0 height 0
select select "0"
select select "2"
select select "0.1"
select select "1"
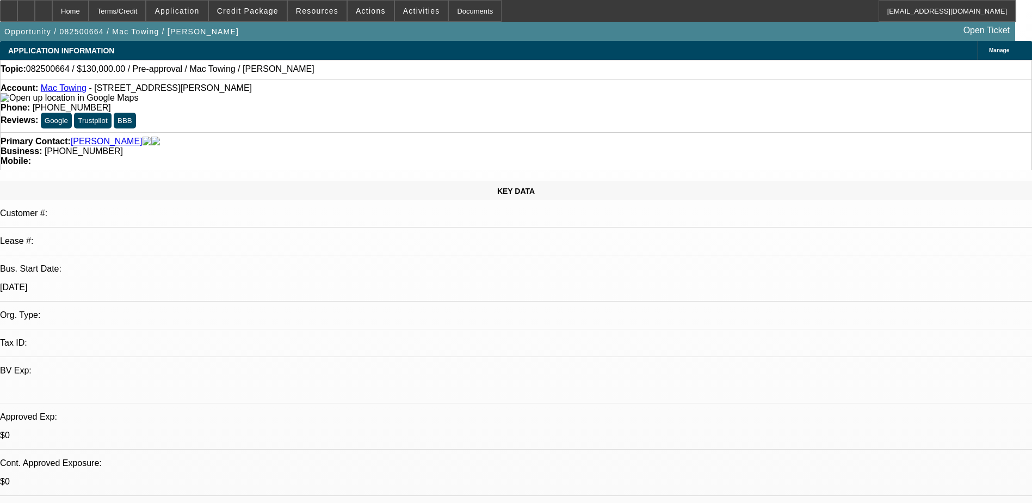
select select "2"
select select "4"
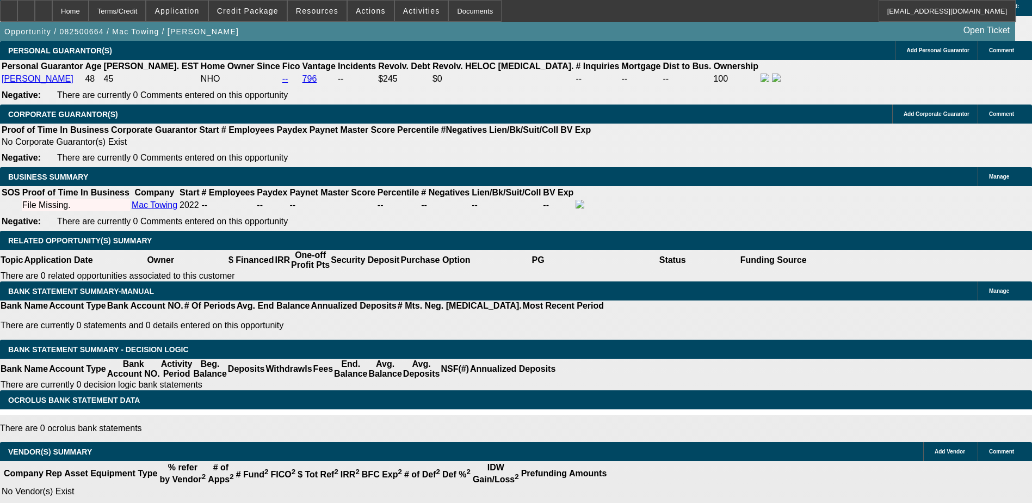
scroll to position [1197, 0]
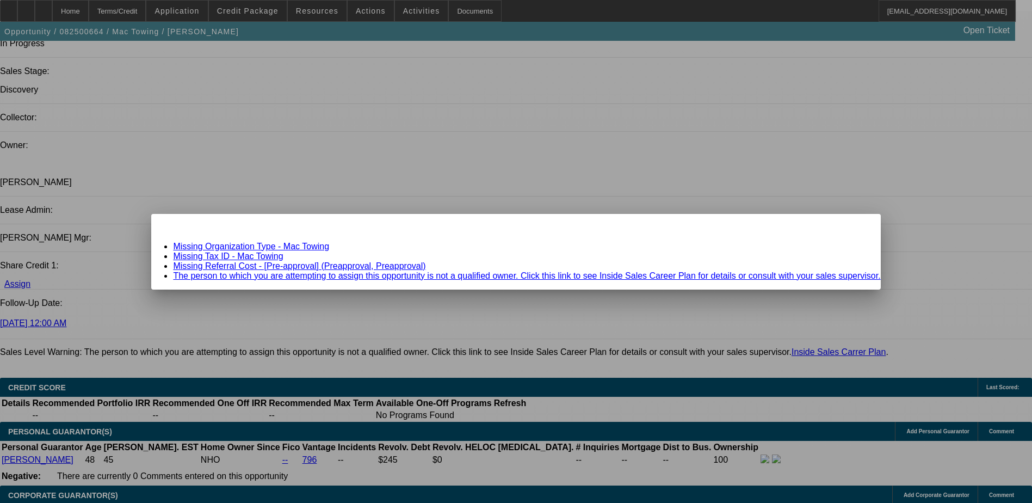
scroll to position [0, 0]
click at [329, 246] on link "Missing Organization Type - Mac Towing" at bounding box center [251, 246] width 156 height 9
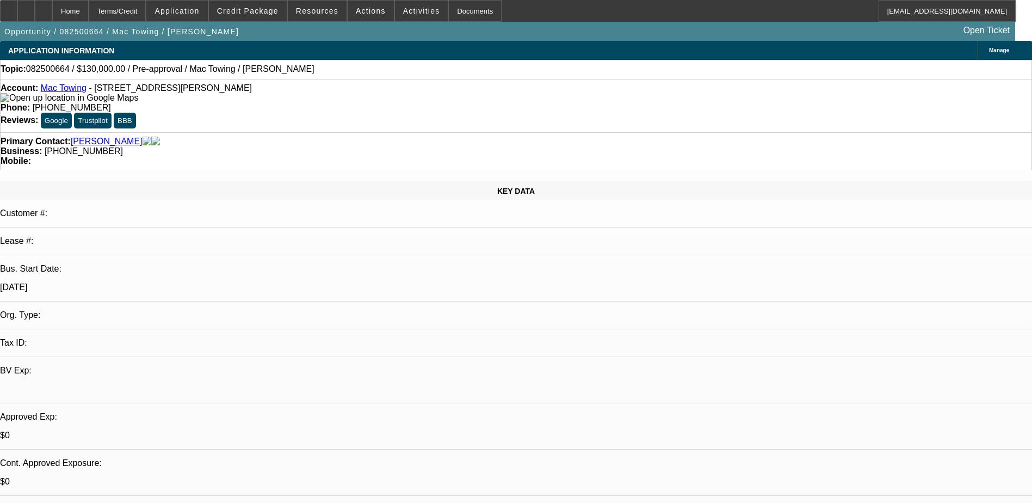
scroll to position [1197, 0]
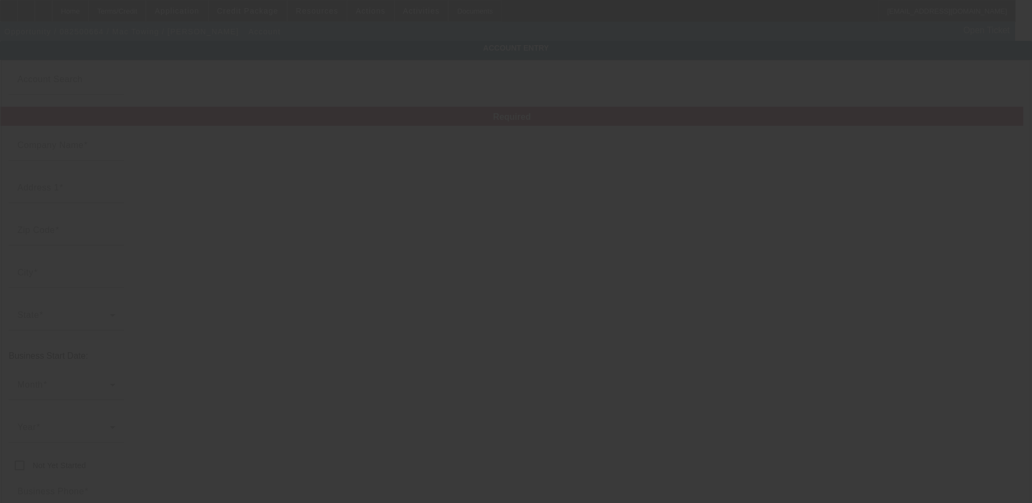
type input "Mac Towing"
type input "26309 Pennie St"
type input "48125"
type input "Dearborn Heights"
type input "[PHONE_NUMBER]"
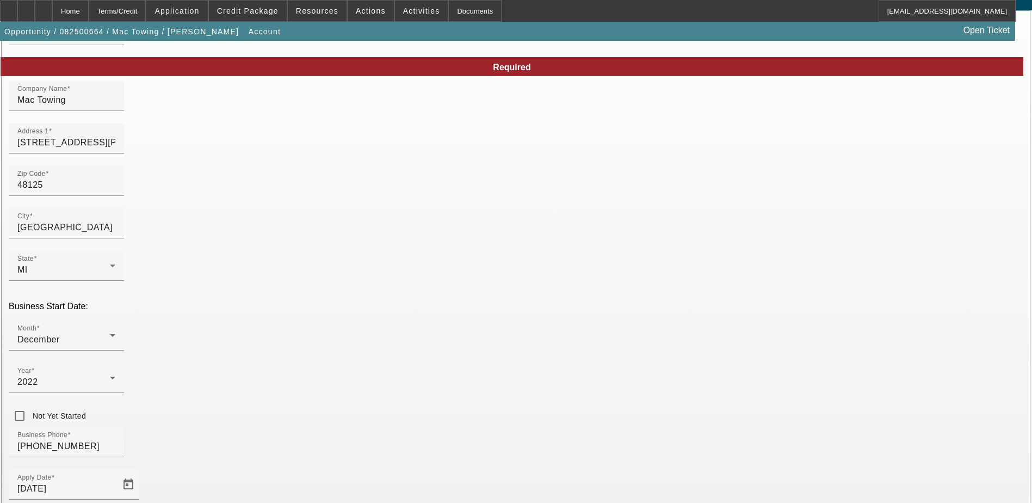
scroll to position [139, 0]
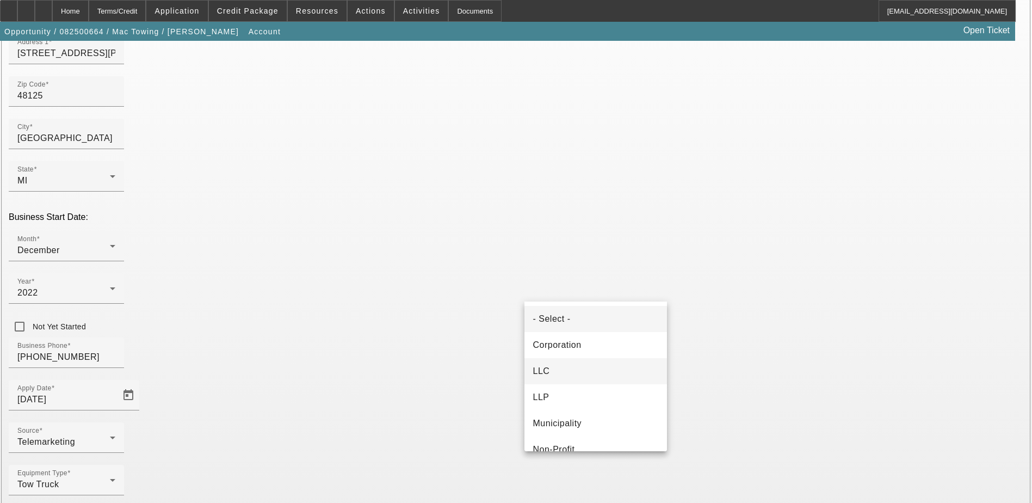
click at [582, 363] on mat-option "LLC" at bounding box center [596, 371] width 143 height 26
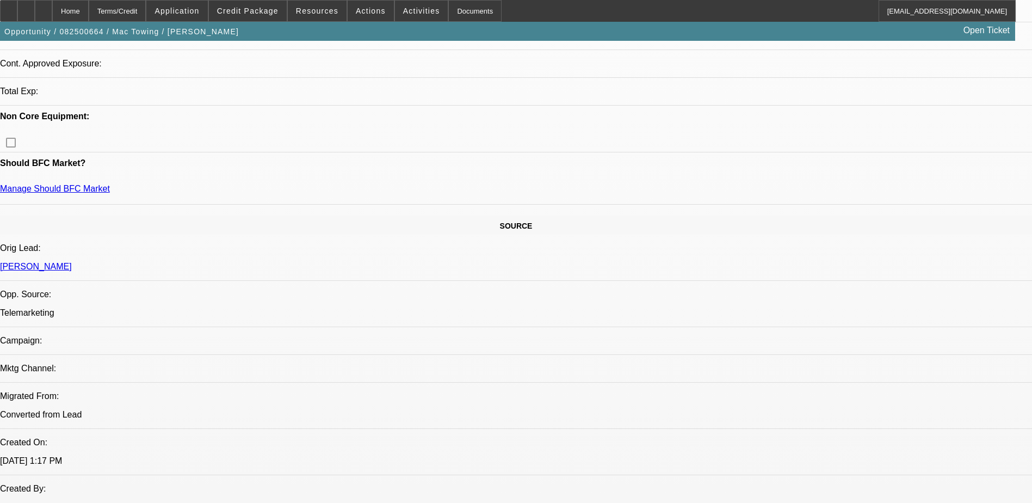
select select "0"
select select "2"
select select "0.1"
select select "4"
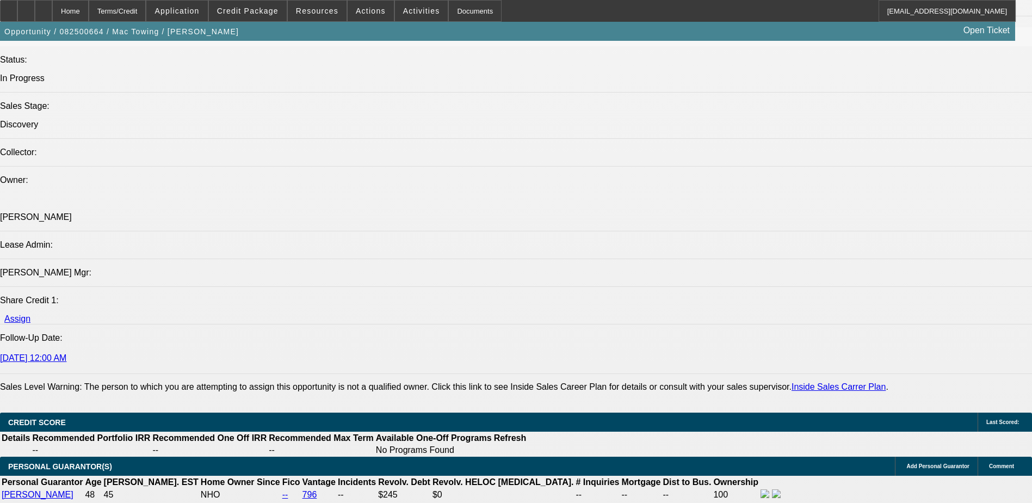
scroll to position [1200, 0]
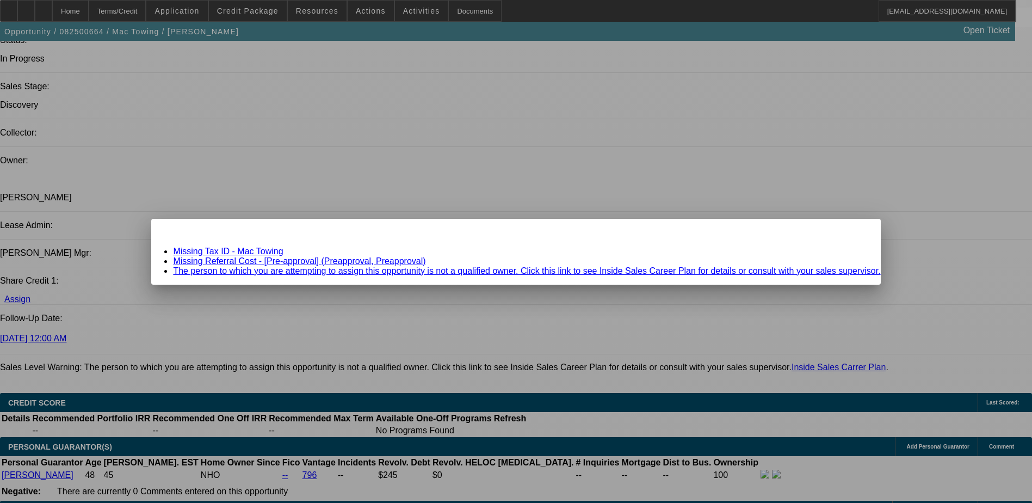
click at [283, 253] on link "Missing Tax ID - Mac Towing" at bounding box center [228, 250] width 110 height 9
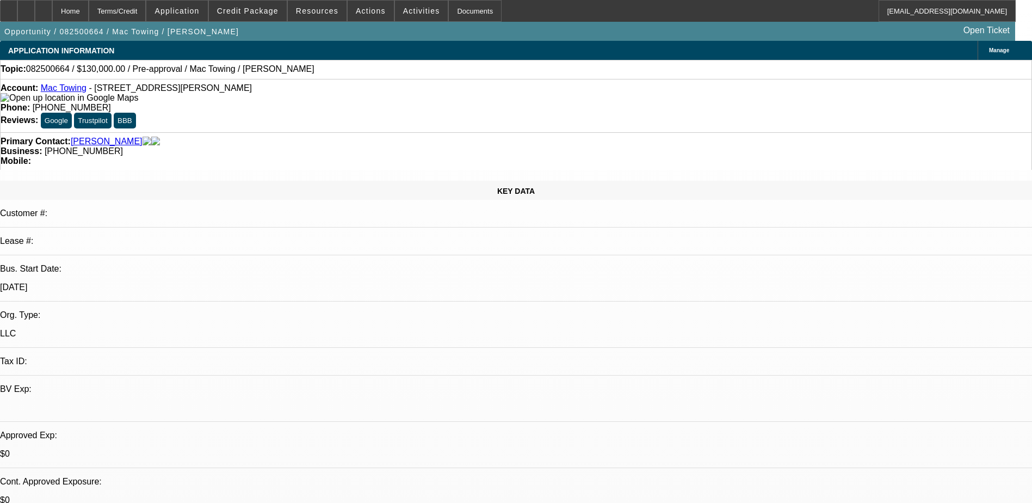
scroll to position [1200, 0]
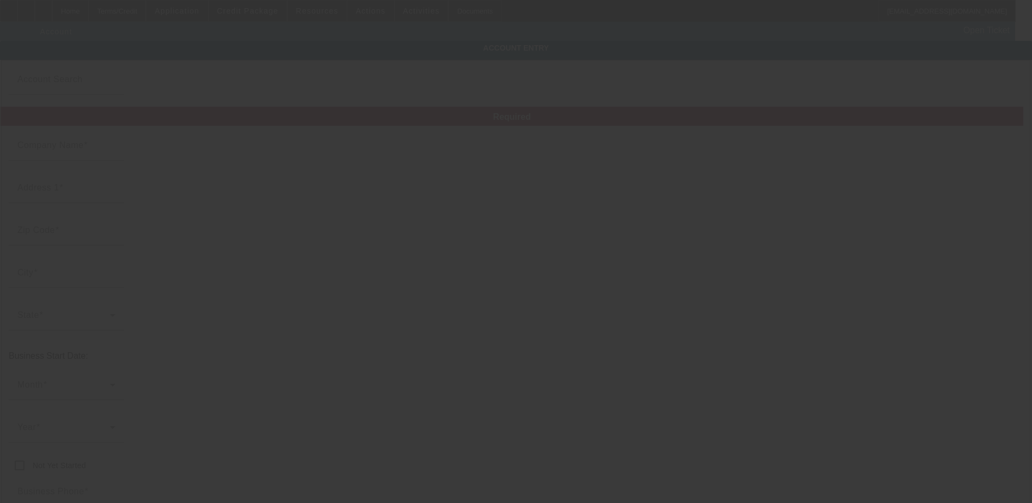
type input "Mac Towing"
type input "26309 Pennie St"
type input "48125"
type input "Dearborn Heights"
type input "[PHONE_NUMBER]"
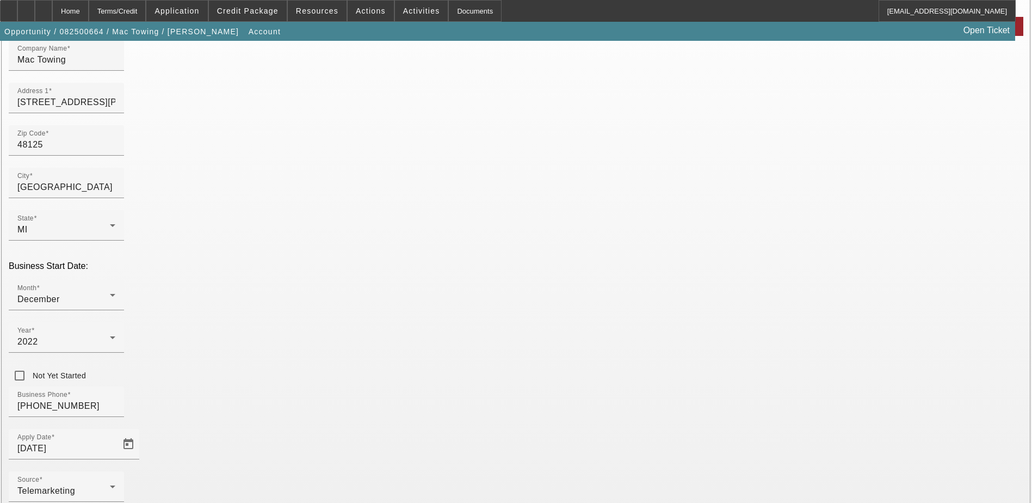
scroll to position [109, 0]
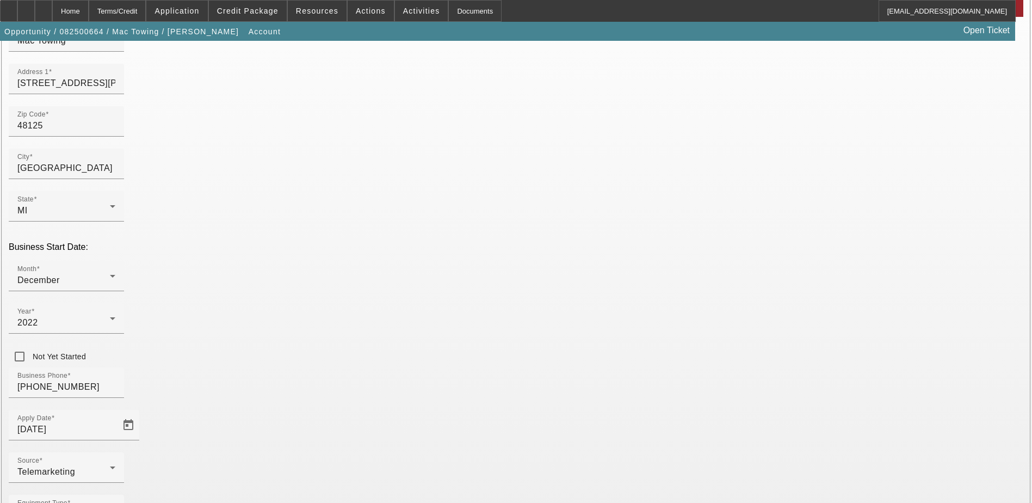
type input "[US_EMPLOYER_IDENTIFICATION_NUMBER]"
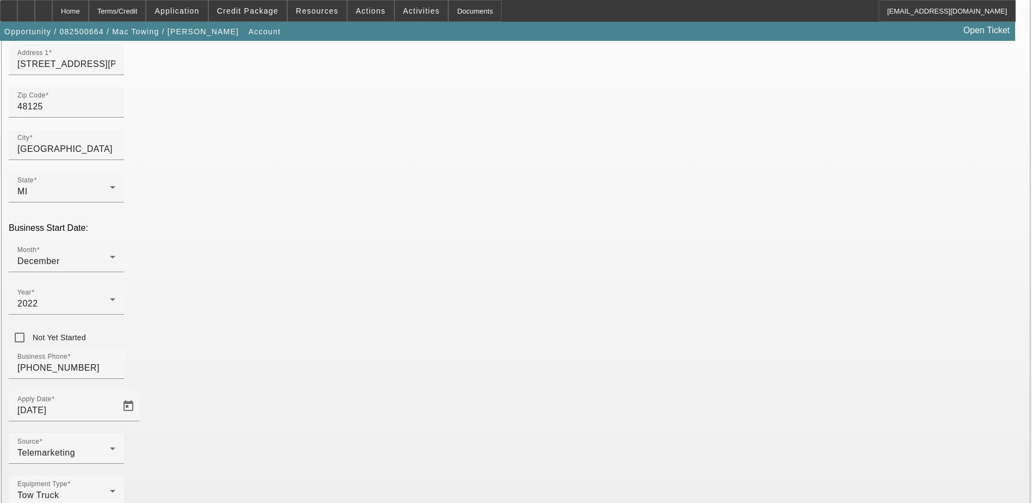
scroll to position [139, 0]
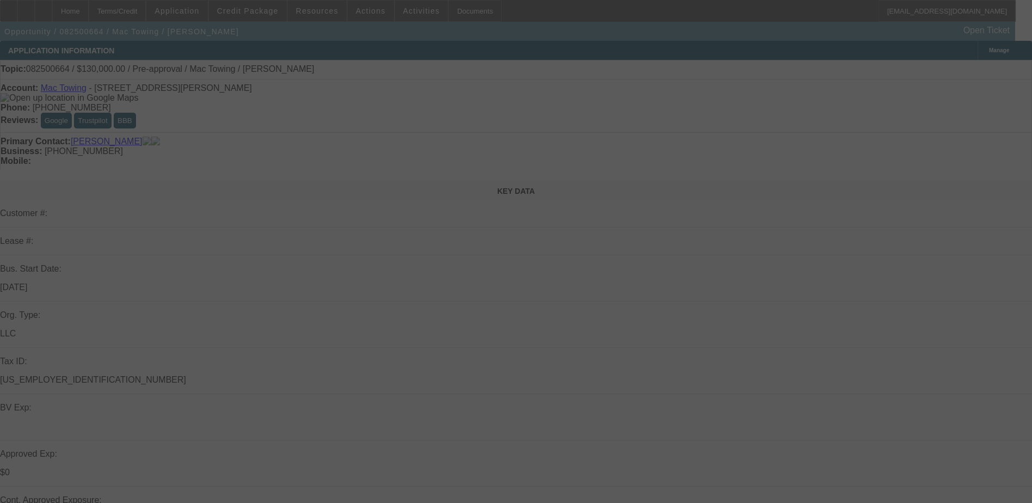
click at [565, 264] on div at bounding box center [516, 251] width 1032 height 503
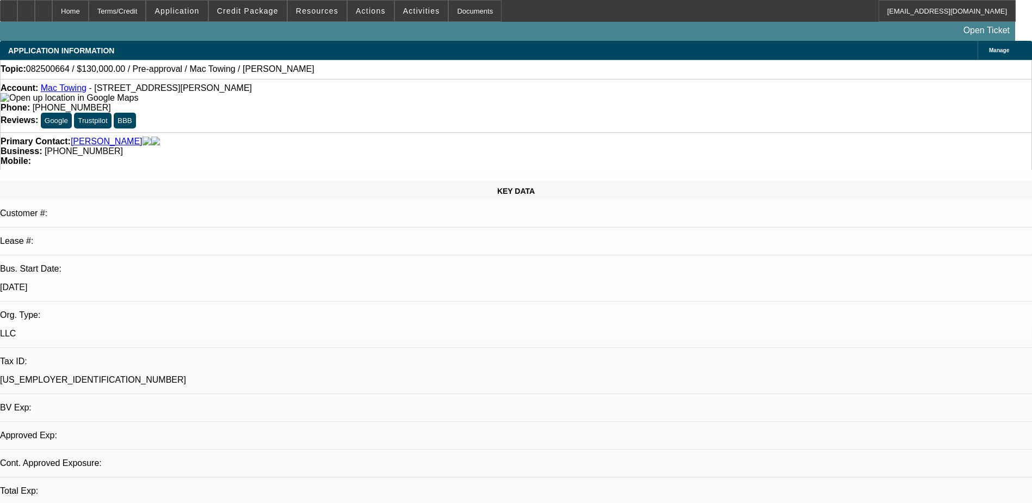
select select "0"
select select "2"
select select "0.1"
select select "4"
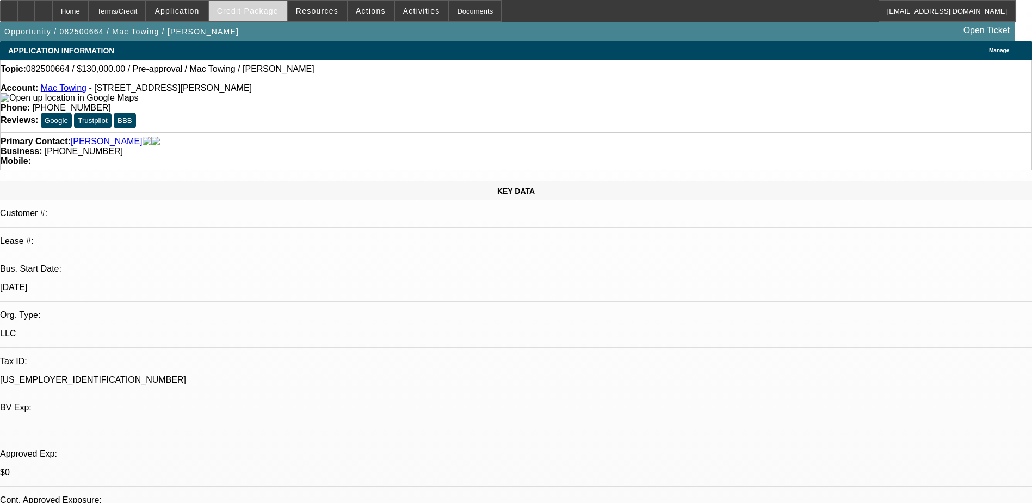
click at [275, 8] on span "Credit Package" at bounding box center [247, 11] width 61 height 9
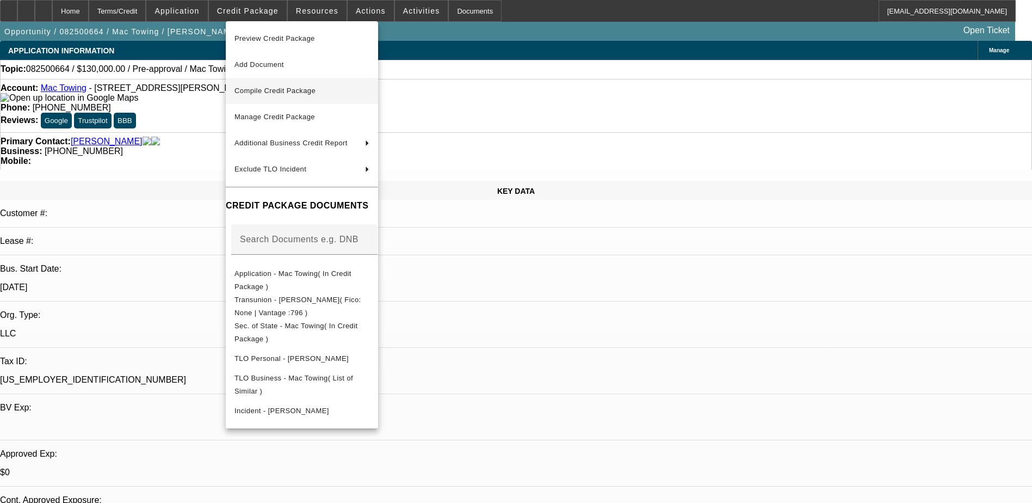
click at [310, 93] on span "Compile Credit Package" at bounding box center [275, 91] width 81 height 8
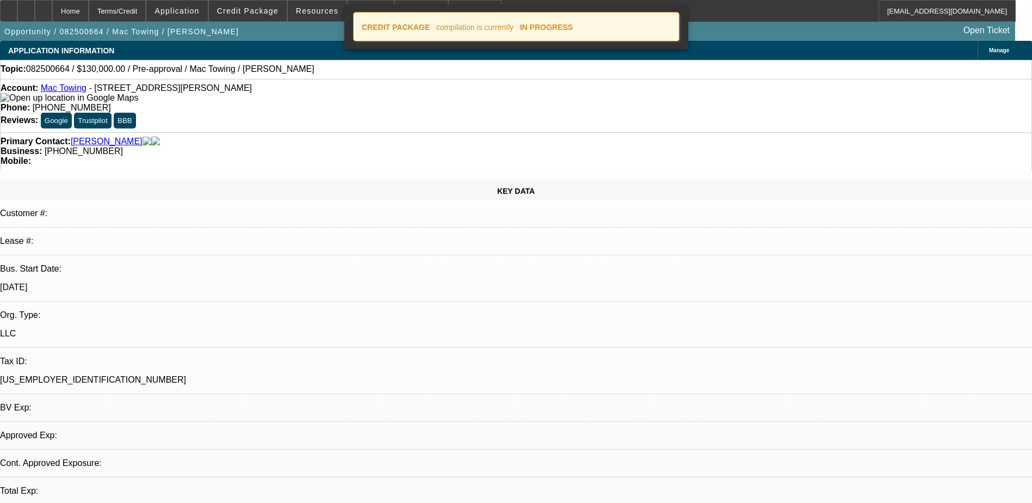
select select "0"
select select "2"
select select "0.1"
select select "4"
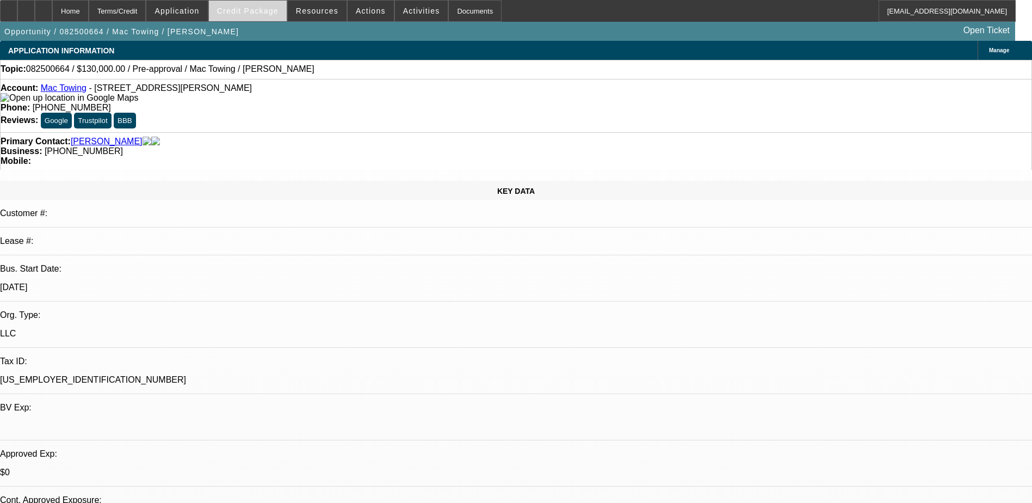
click at [278, 14] on span "Credit Package" at bounding box center [247, 11] width 61 height 9
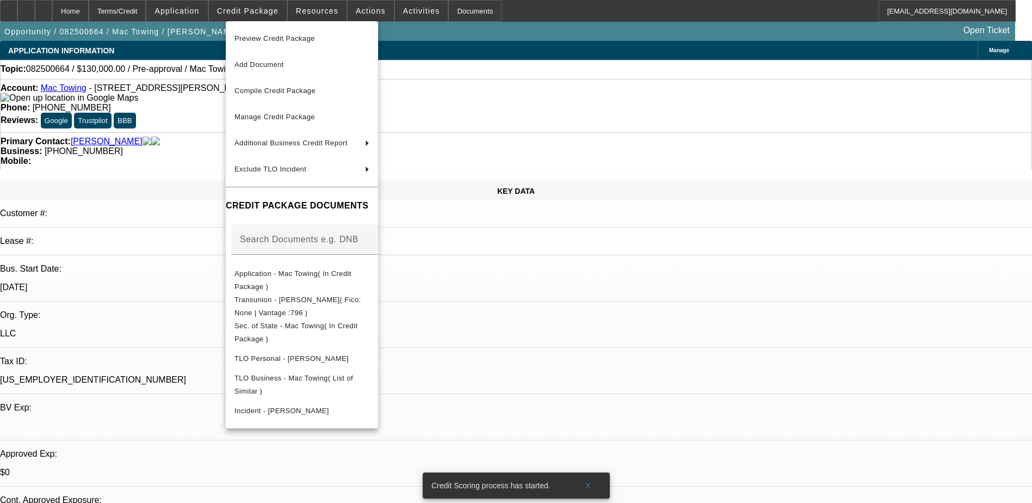
click at [71, 8] on div at bounding box center [516, 251] width 1032 height 503
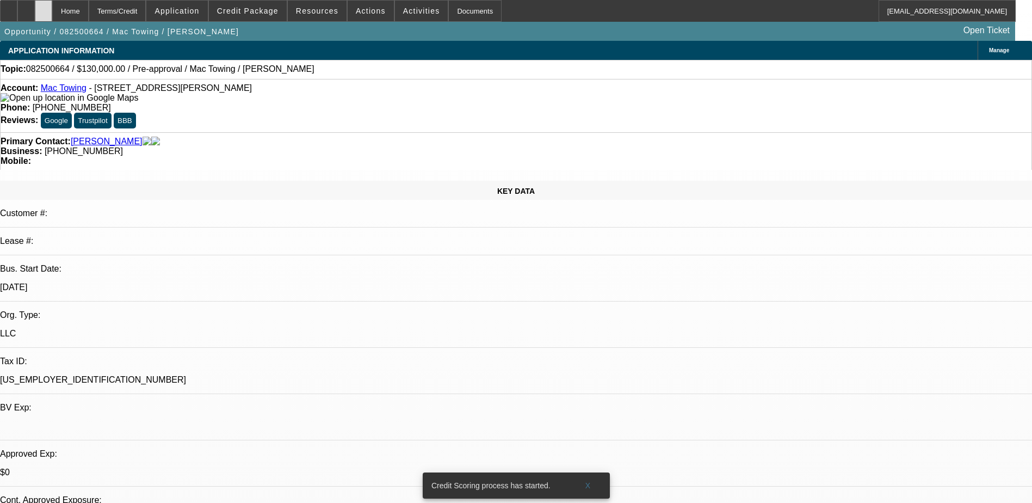
click at [52, 13] on div at bounding box center [43, 11] width 17 height 22
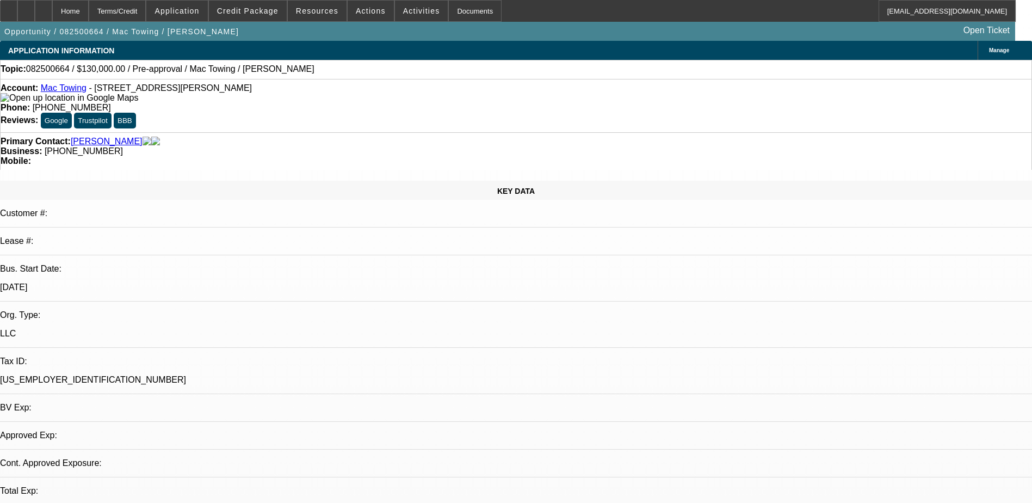
select select "0"
select select "2"
select select "0.1"
select select "4"
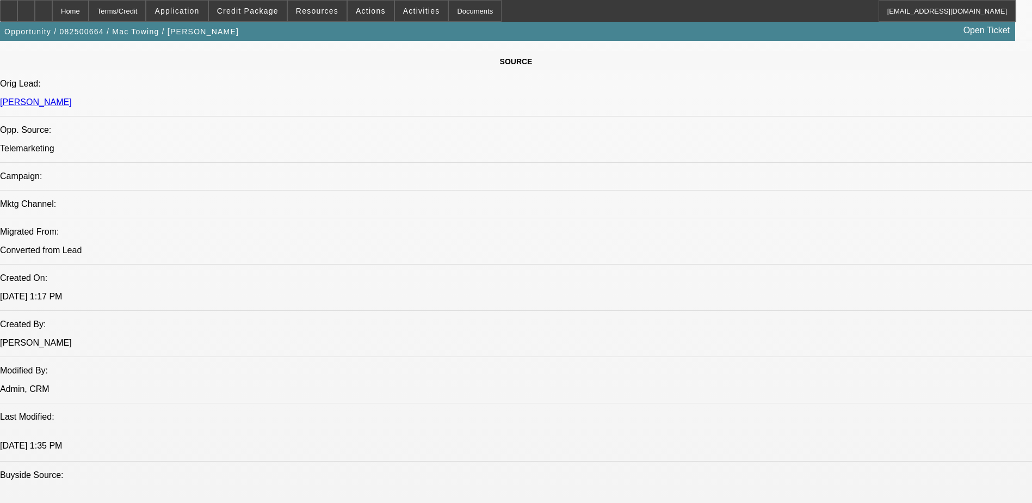
scroll to position [490, 0]
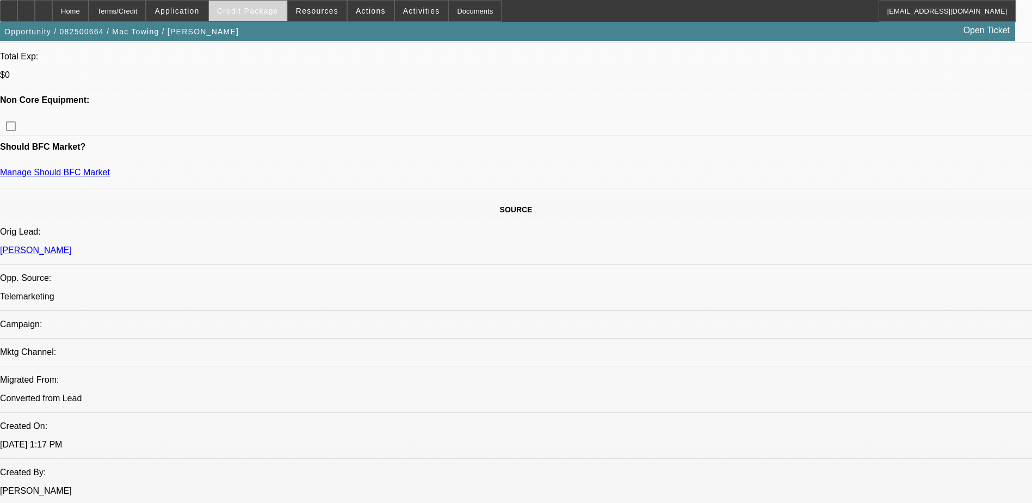
click at [238, 13] on span "Credit Package" at bounding box center [247, 11] width 61 height 9
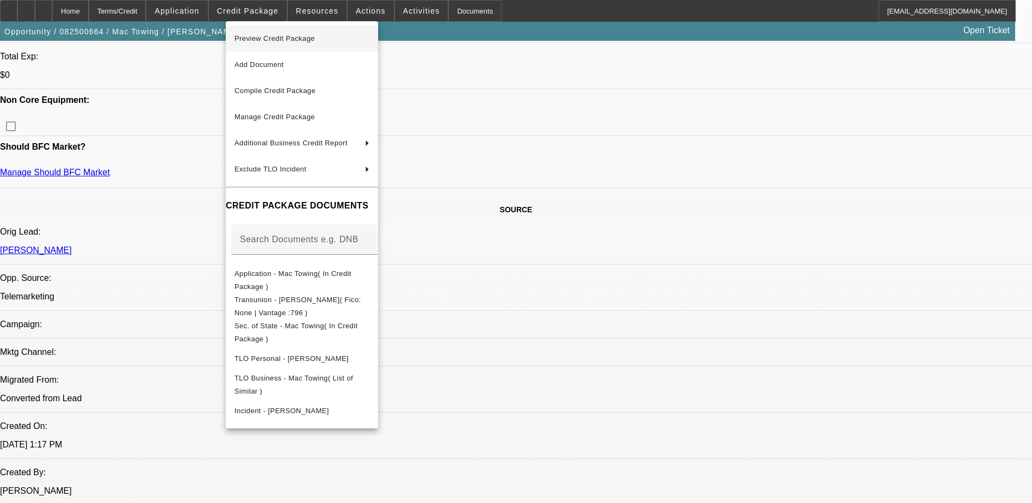
click at [323, 44] on span "Preview Credit Package" at bounding box center [302, 38] width 135 height 13
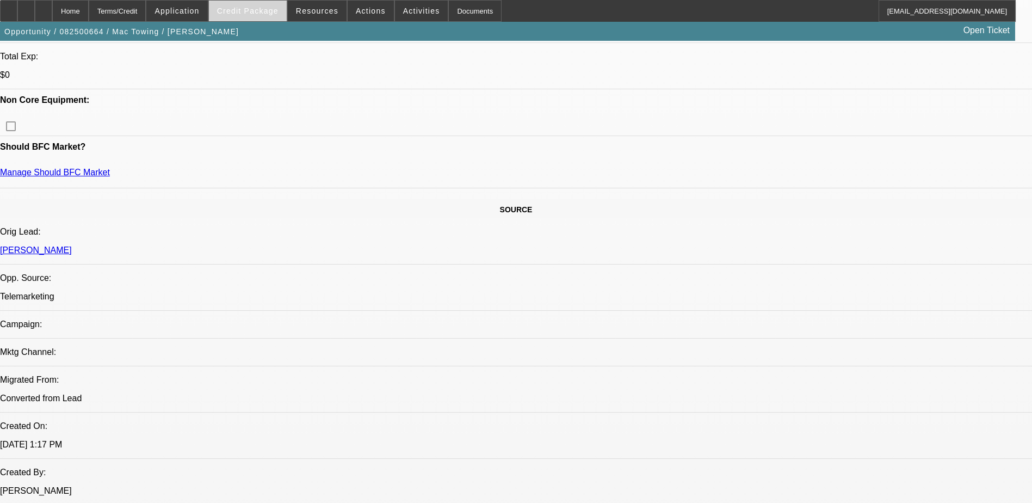
click at [248, 11] on span "Credit Package" at bounding box center [247, 11] width 61 height 9
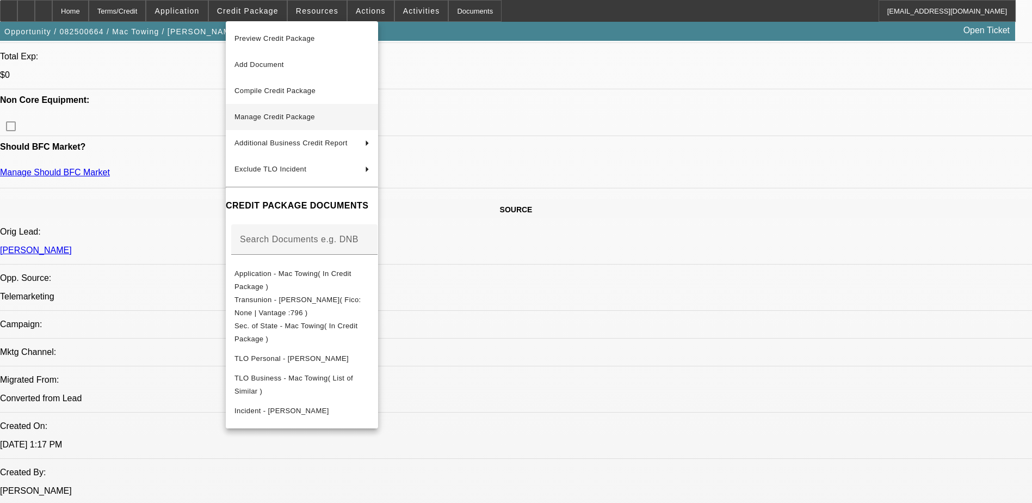
click at [321, 119] on span "Manage Credit Package" at bounding box center [302, 116] width 135 height 13
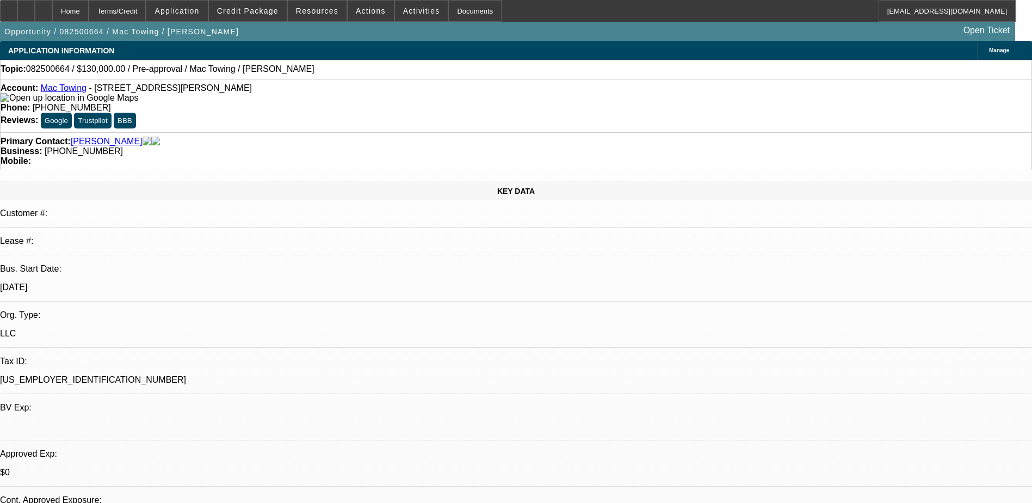
select select "0"
select select "2"
select select "0.1"
select select "4"
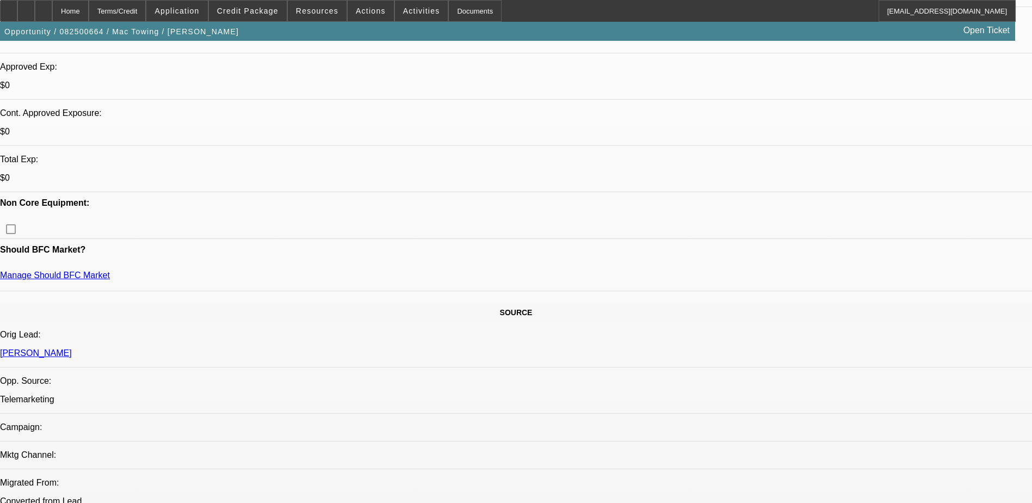
scroll to position [381, 0]
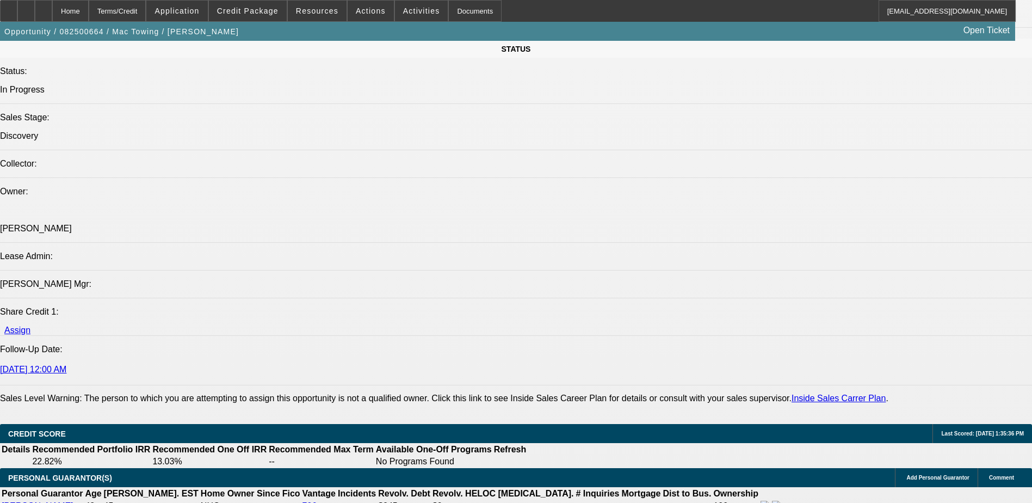
scroll to position [1197, 0]
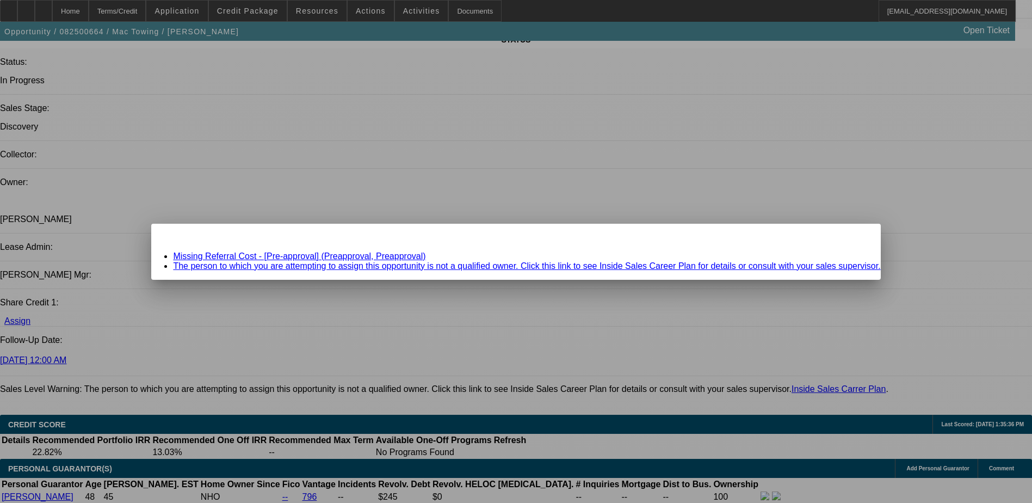
click at [357, 256] on link "Missing Referral Cost - [Pre-approval] (Preapproval, Preapproval)" at bounding box center [299, 255] width 252 height 9
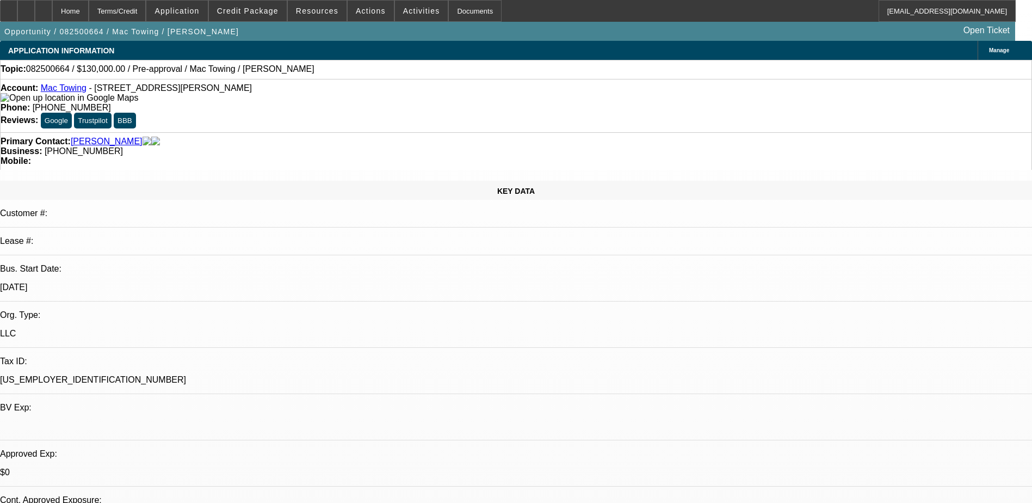
scroll to position [1197, 0]
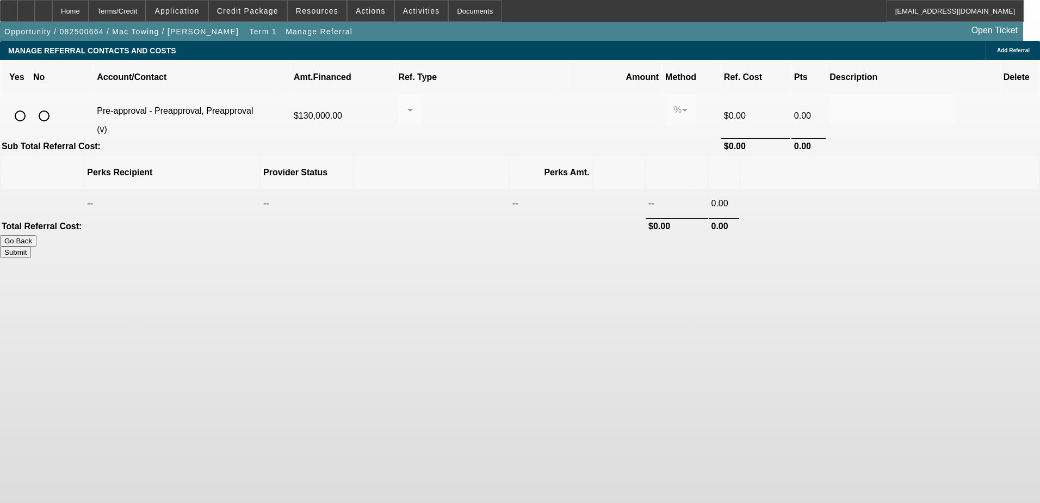
click at [55, 105] on input "radio" at bounding box center [44, 116] width 22 height 22
radio input "true"
click at [31, 246] on button "Submit" at bounding box center [15, 251] width 31 height 11
type input "0.000"
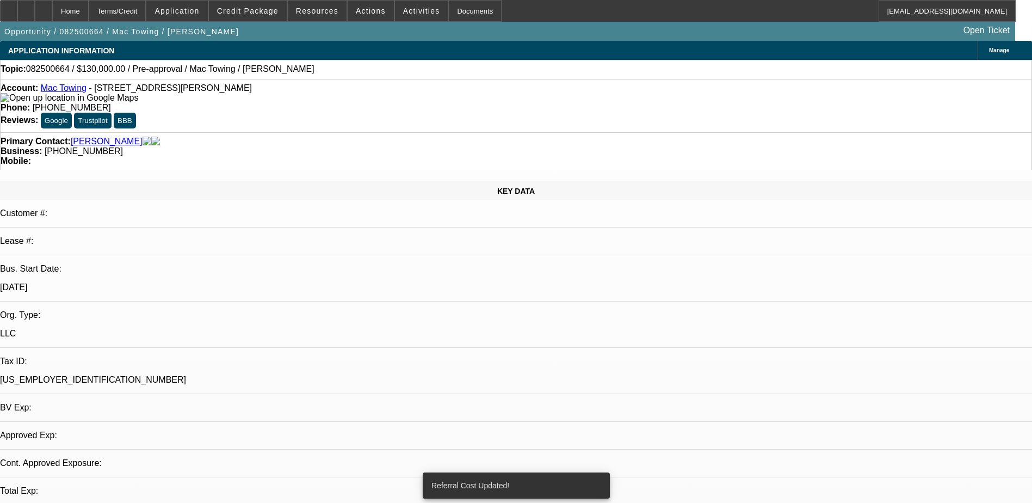
select select "0"
select select "2"
select select "0.1"
select select "4"
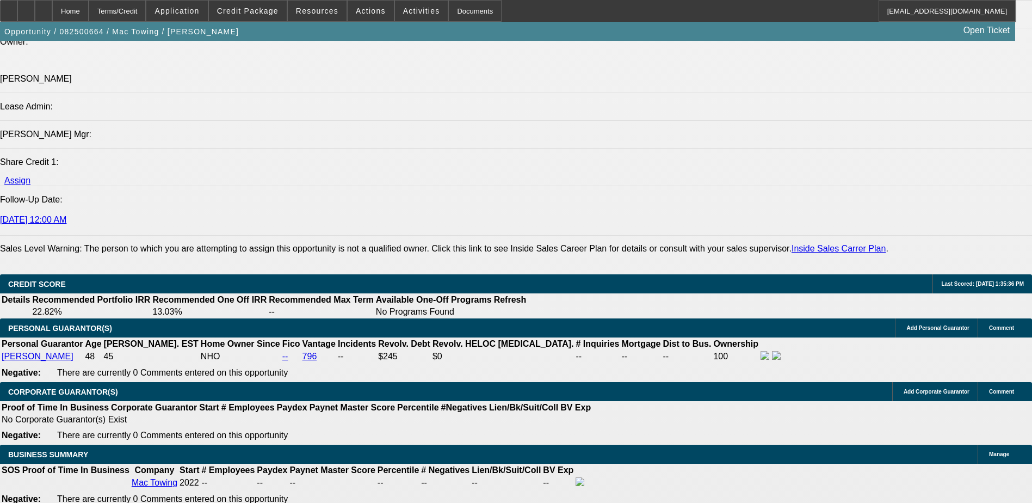
scroll to position [1469, 0]
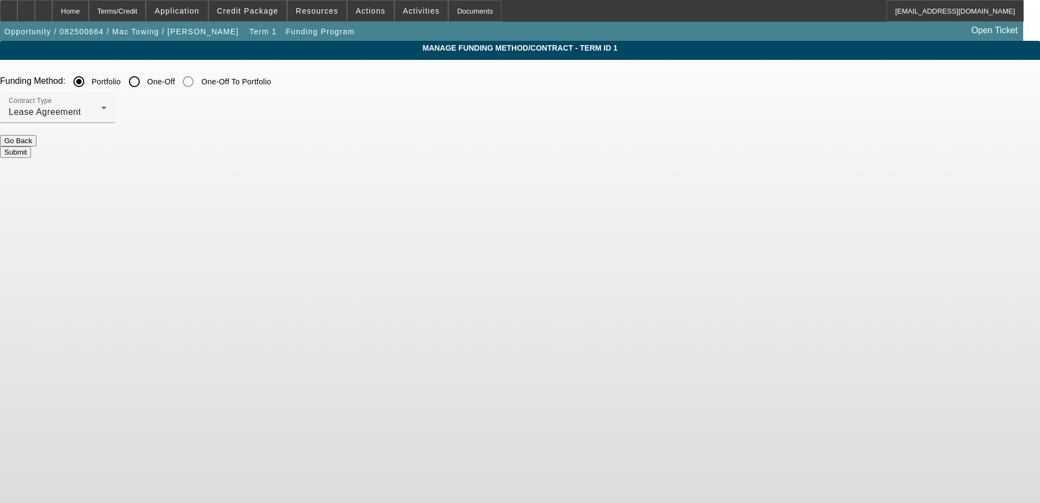
click at [145, 84] on input "One-Off" at bounding box center [135, 82] width 22 height 22
radio input "true"
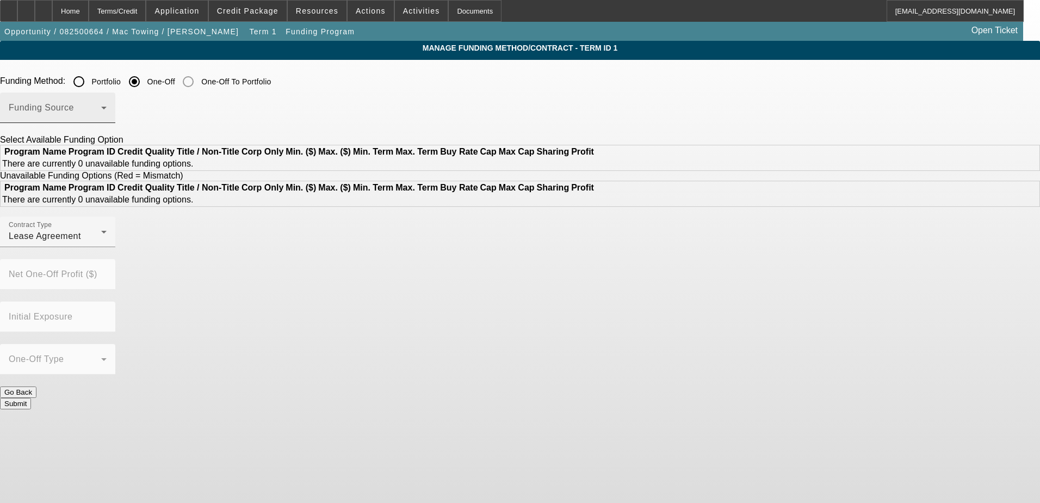
click at [107, 101] on div "Funding Source" at bounding box center [58, 107] width 98 height 30
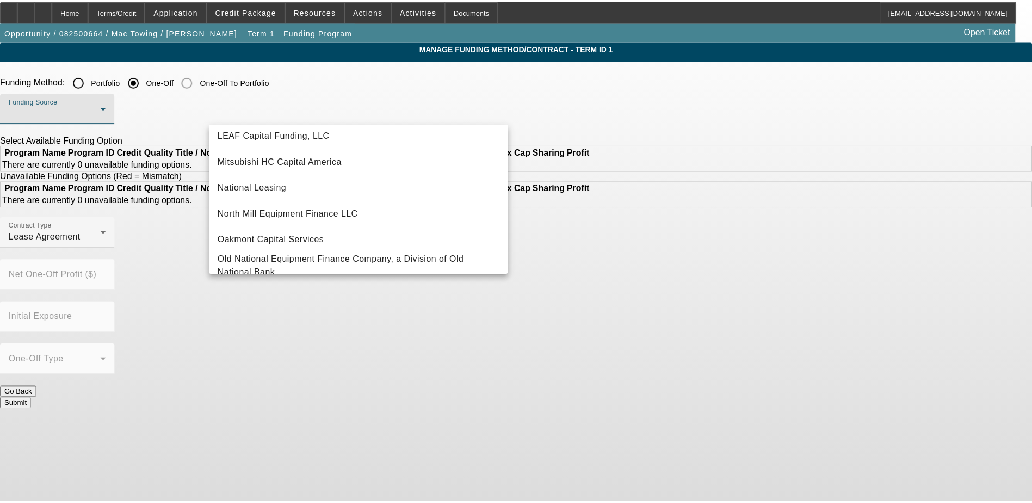
scroll to position [272, 0]
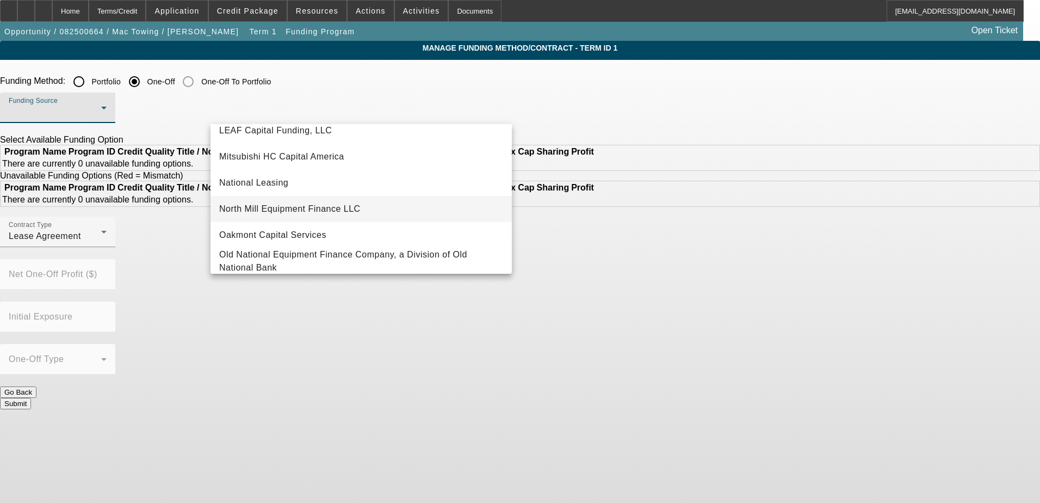
click at [339, 205] on span "North Mill Equipment Finance LLC" at bounding box center [289, 208] width 141 height 13
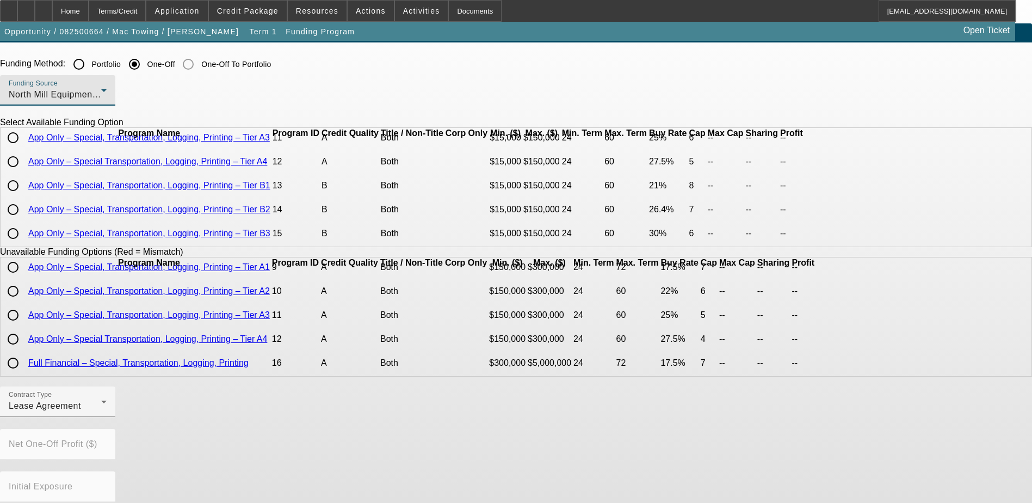
scroll to position [68, 0]
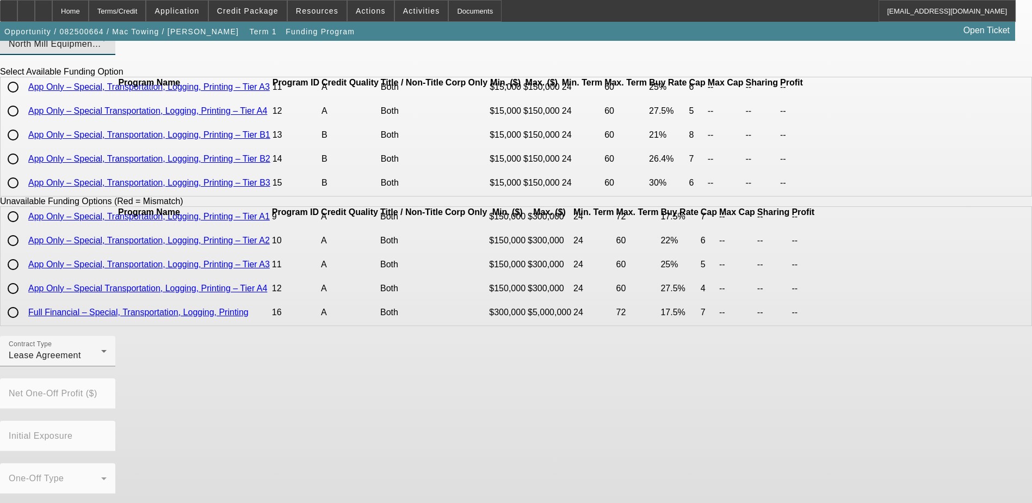
click at [36, 502] on button "Go Back" at bounding box center [18, 510] width 36 height 11
radio input "true"
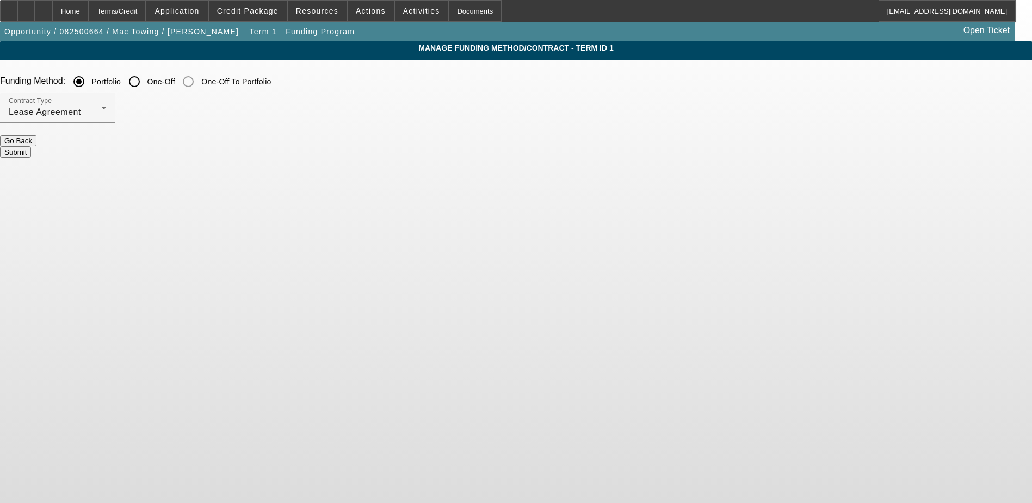
scroll to position [0, 0]
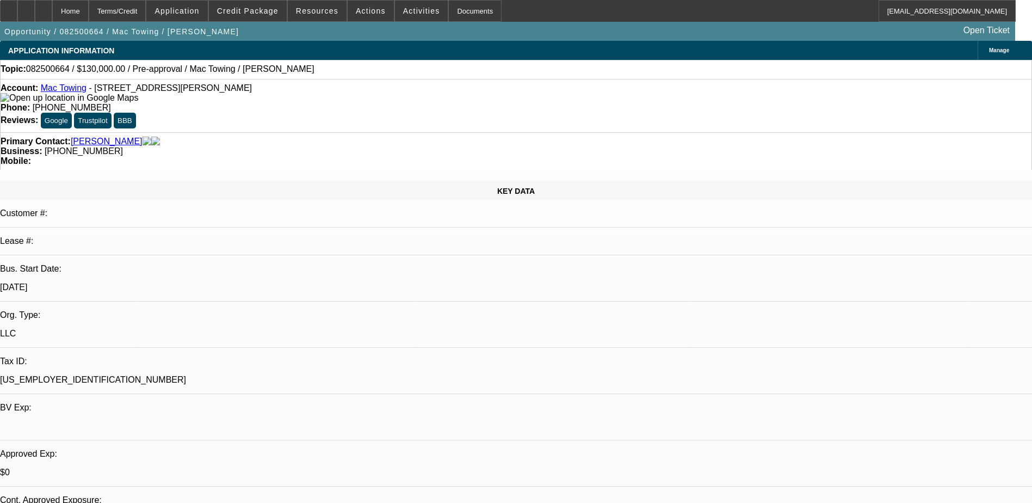
select select "0"
select select "2"
select select "0.1"
select select "4"
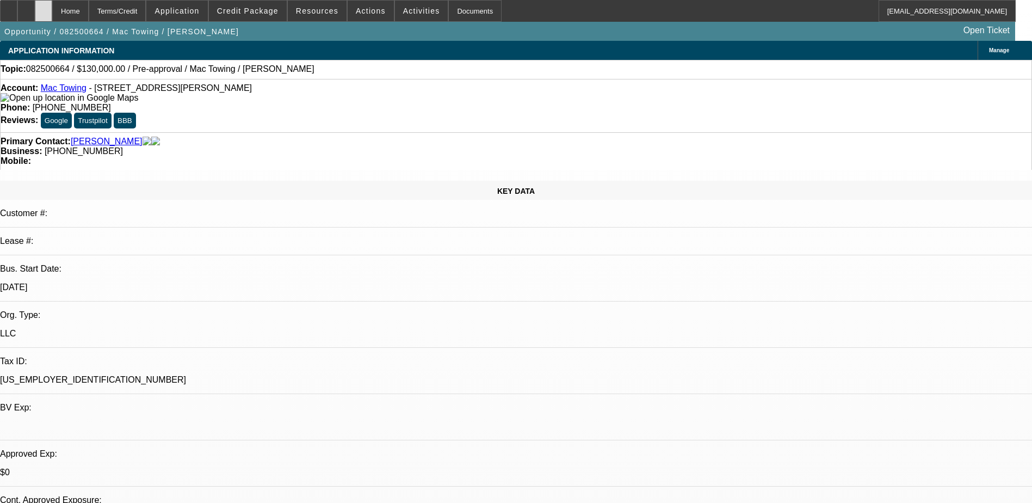
click at [52, 11] on div at bounding box center [43, 11] width 17 height 22
select select "0"
select select "2"
select select "0.1"
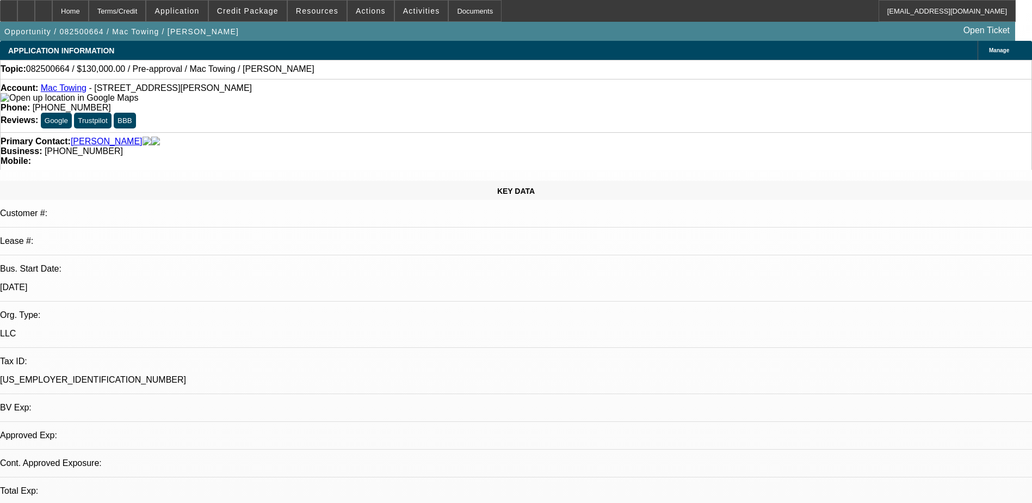
select select "4"
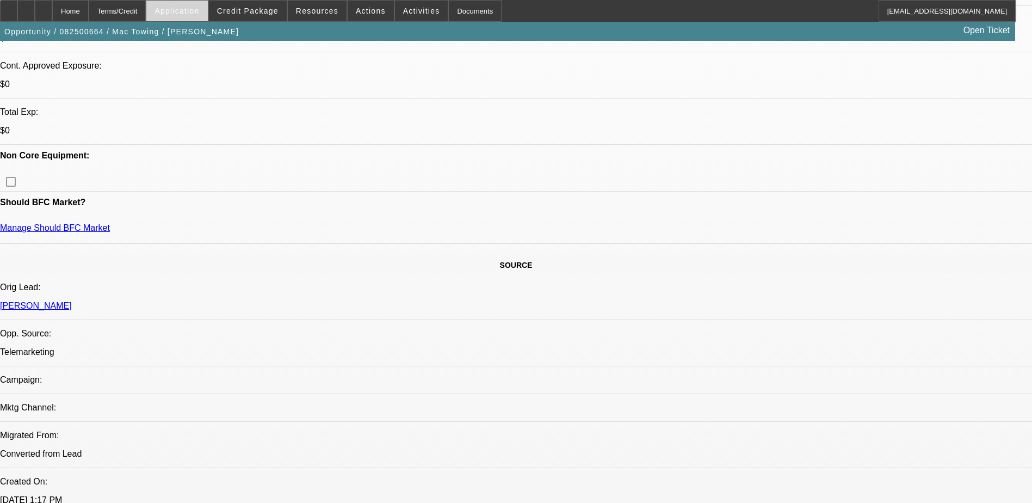
scroll to position [327, 0]
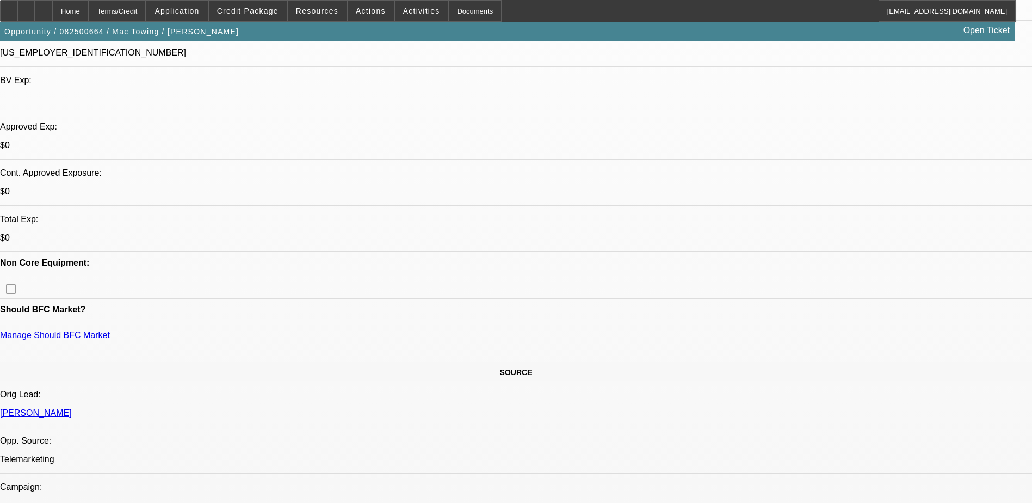
drag, startPoint x: 406, startPoint y: 95, endPoint x: 449, endPoint y: 216, distance: 128.4
drag, startPoint x: 449, startPoint y: 216, endPoint x: 437, endPoint y: 158, distance: 59.0
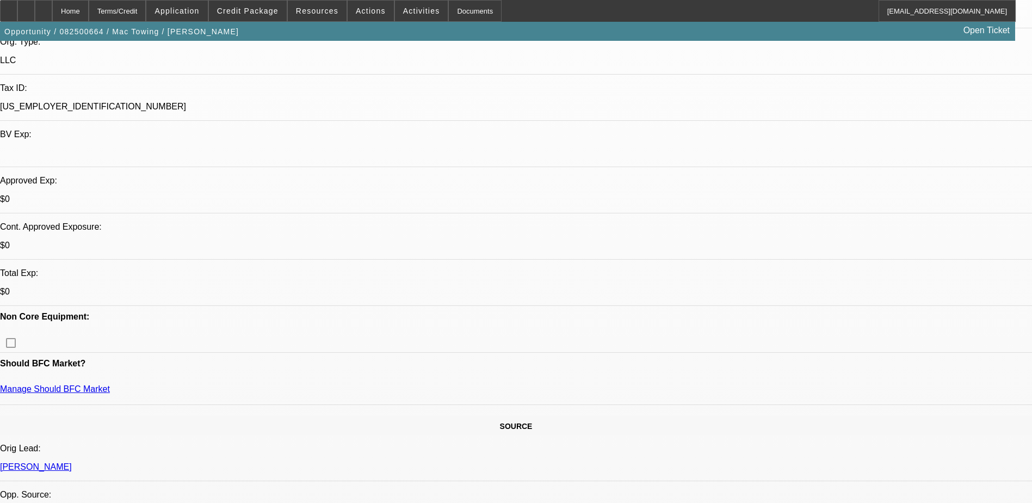
scroll to position [109, 0]
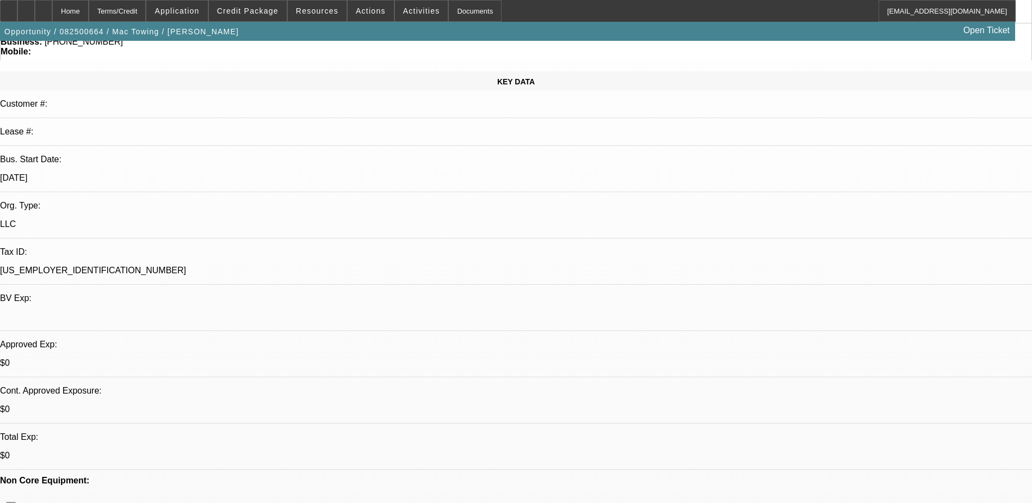
drag, startPoint x: 437, startPoint y: 158, endPoint x: 714, endPoint y: 178, distance: 278.2
